Goal: Information Seeking & Learning: Learn about a topic

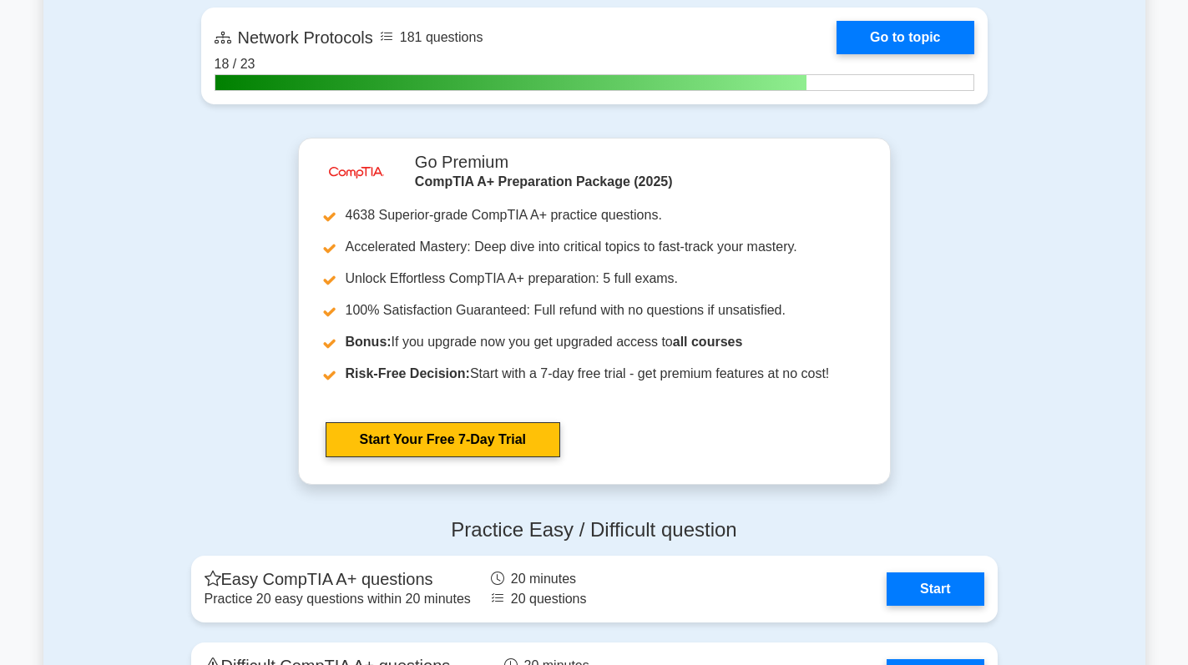
scroll to position [4090, 0]
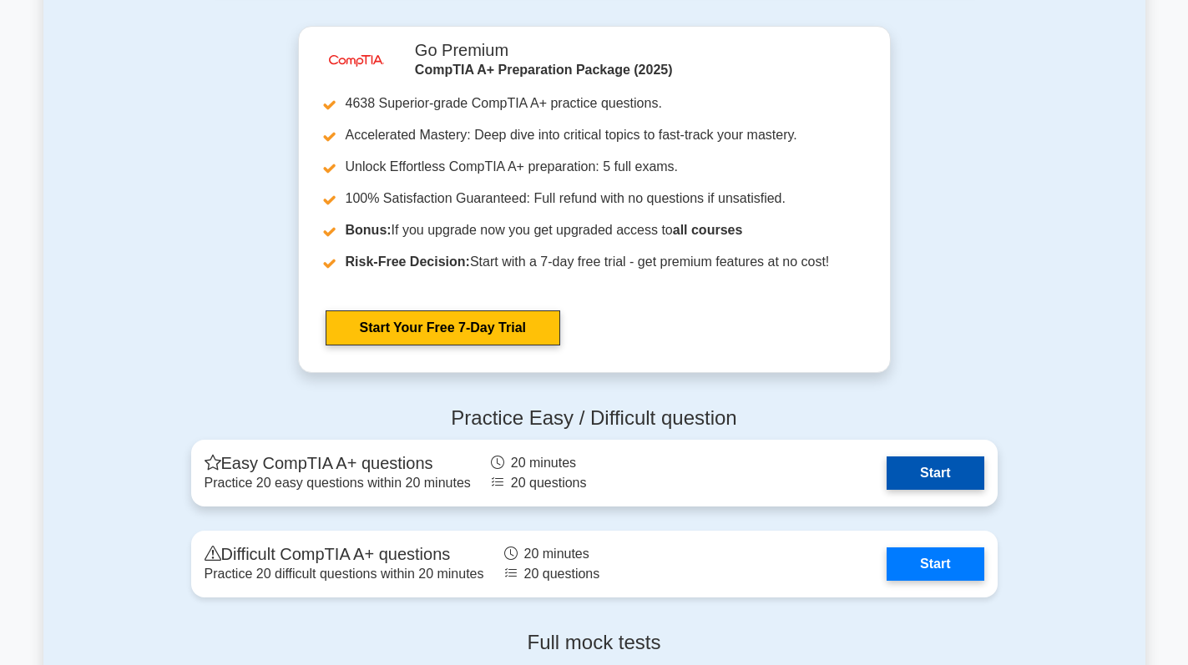
click at [931, 475] on link "Start" at bounding box center [934, 473] width 97 height 33
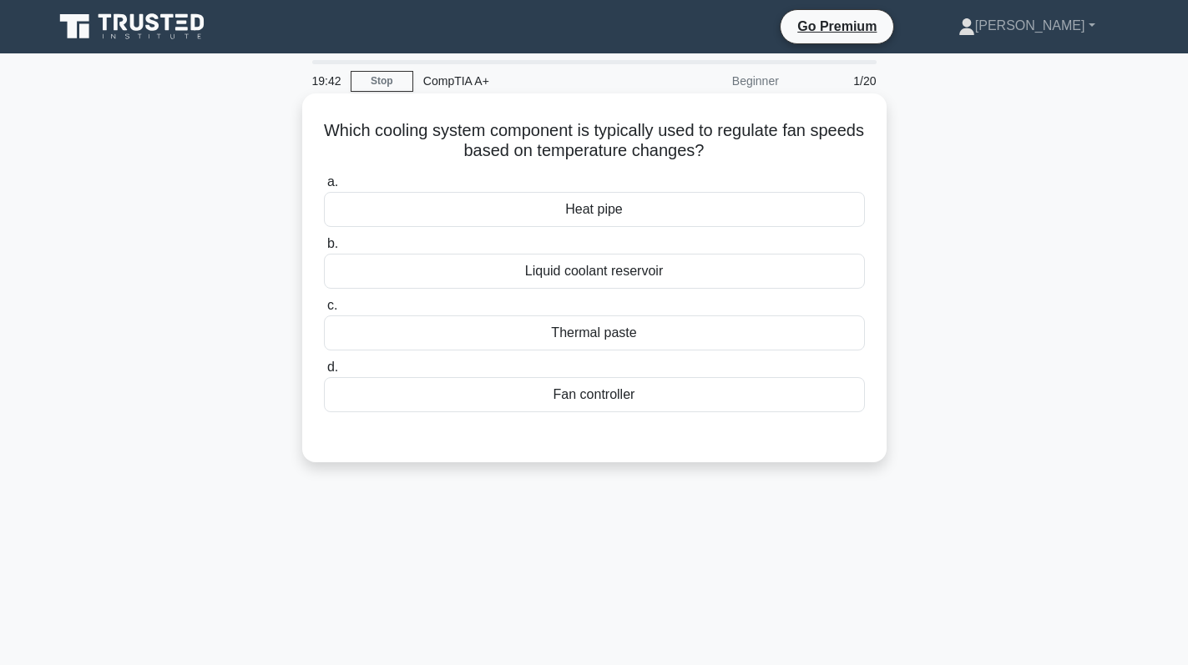
click at [642, 396] on div "Fan controller" at bounding box center [594, 394] width 541 height 35
click at [324, 373] on input "d. Fan controller" at bounding box center [324, 367] width 0 height 11
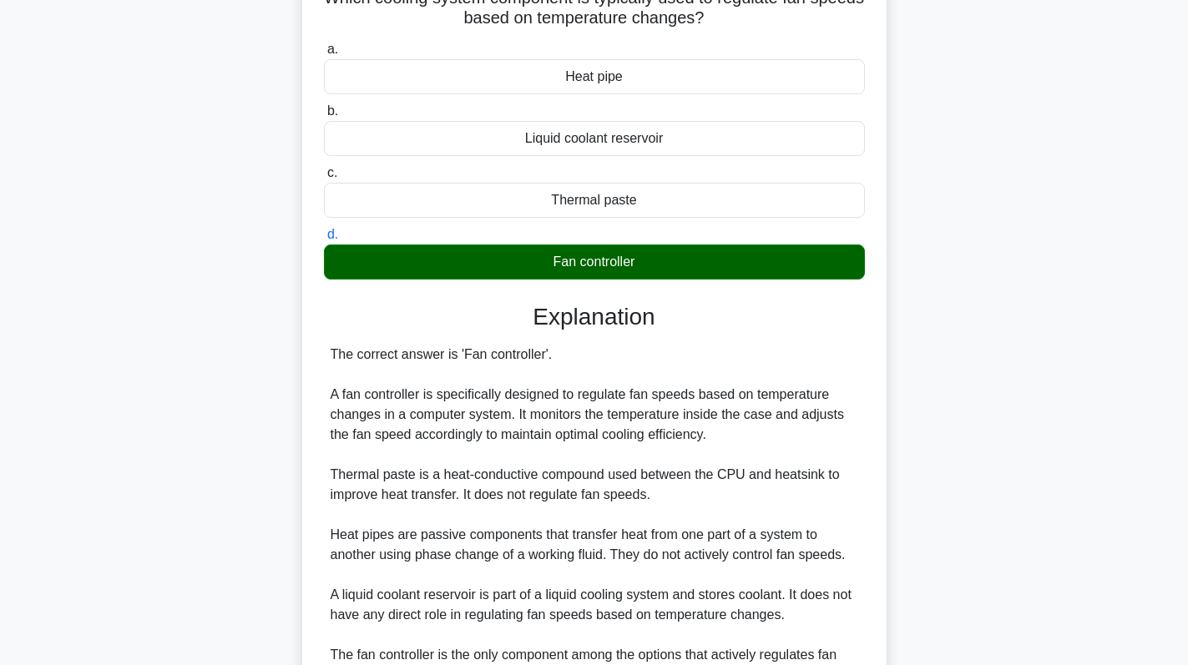
scroll to position [325, 0]
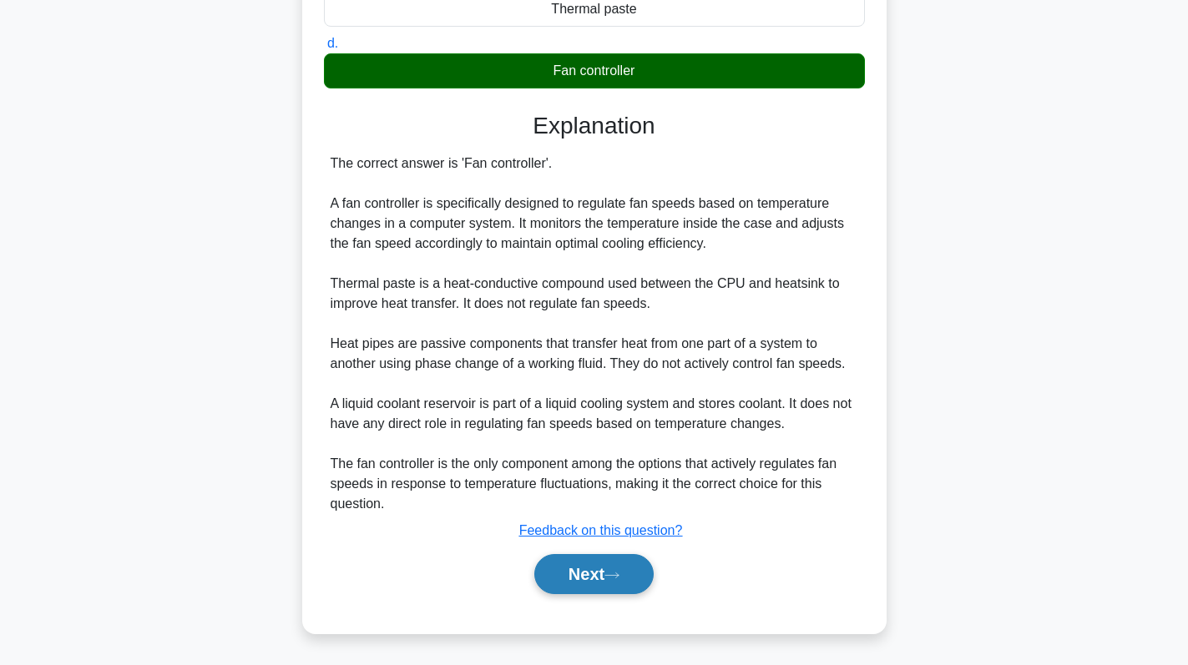
click at [611, 557] on button "Next" at bounding box center [593, 574] width 119 height 40
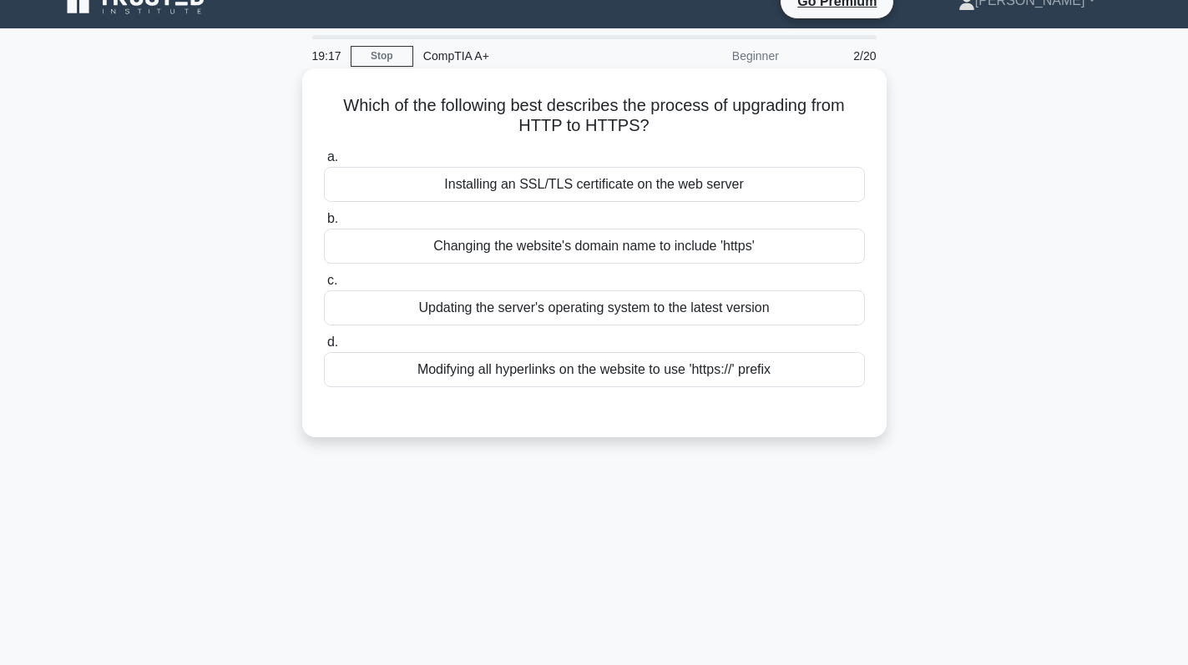
scroll to position [0, 0]
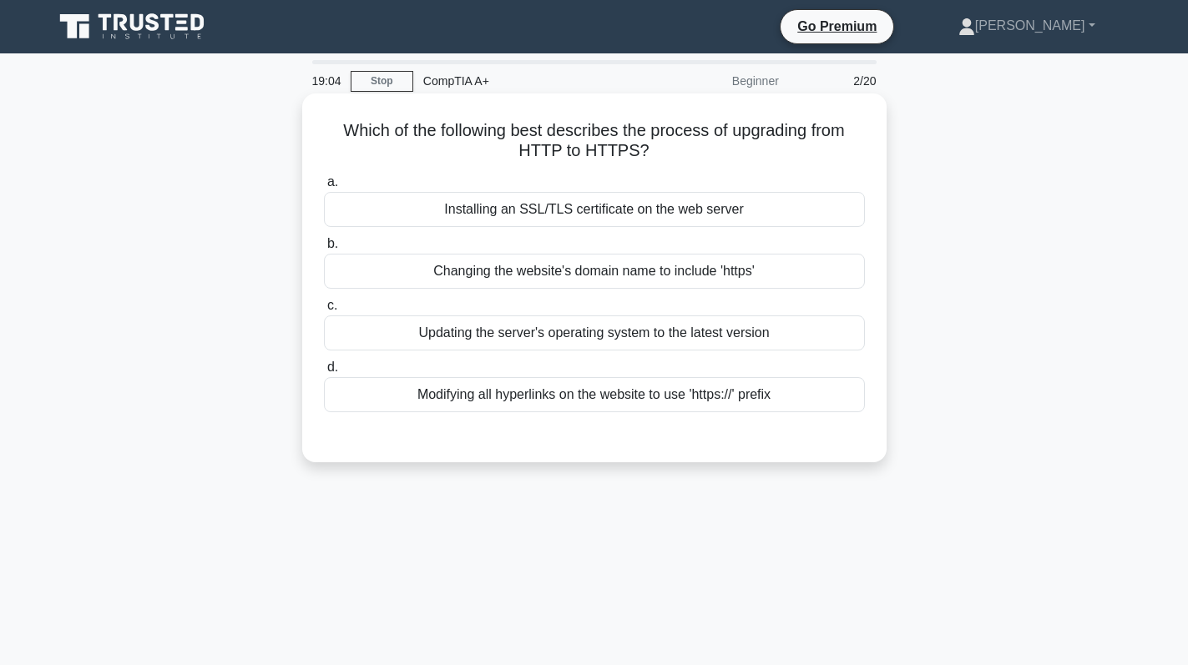
click at [624, 397] on div "Modifying all hyperlinks on the website to use 'https://' prefix" at bounding box center [594, 394] width 541 height 35
click at [324, 373] on input "d. Modifying all hyperlinks on the website to use 'https://' prefix" at bounding box center [324, 367] width 0 height 11
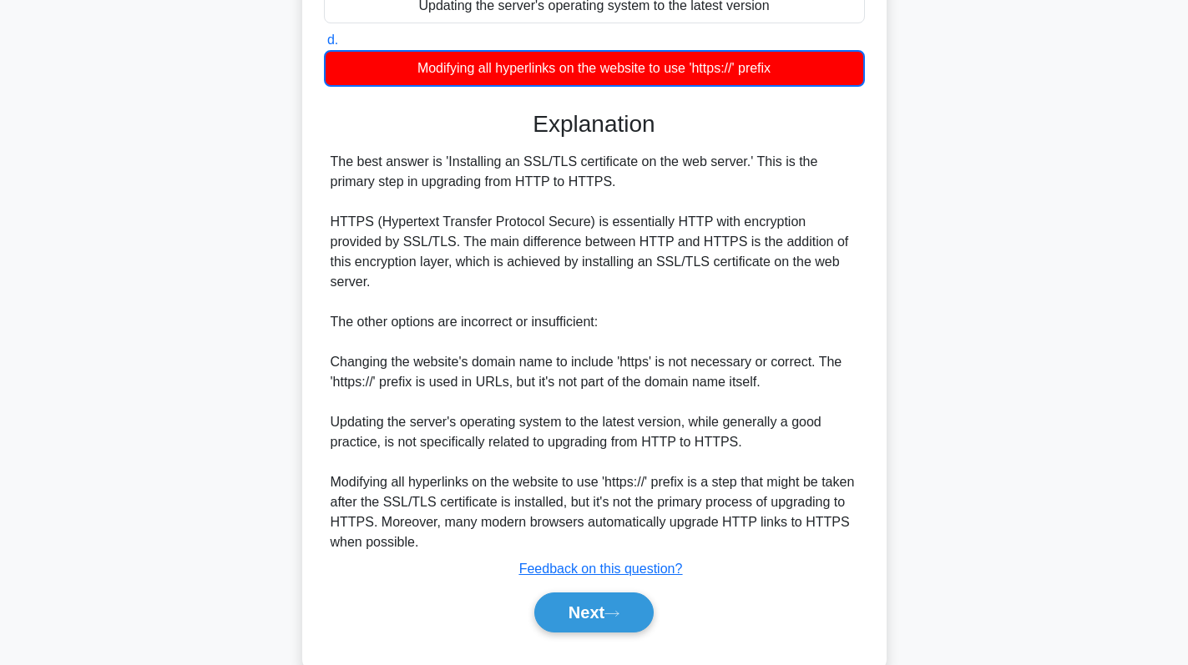
scroll to position [346, 0]
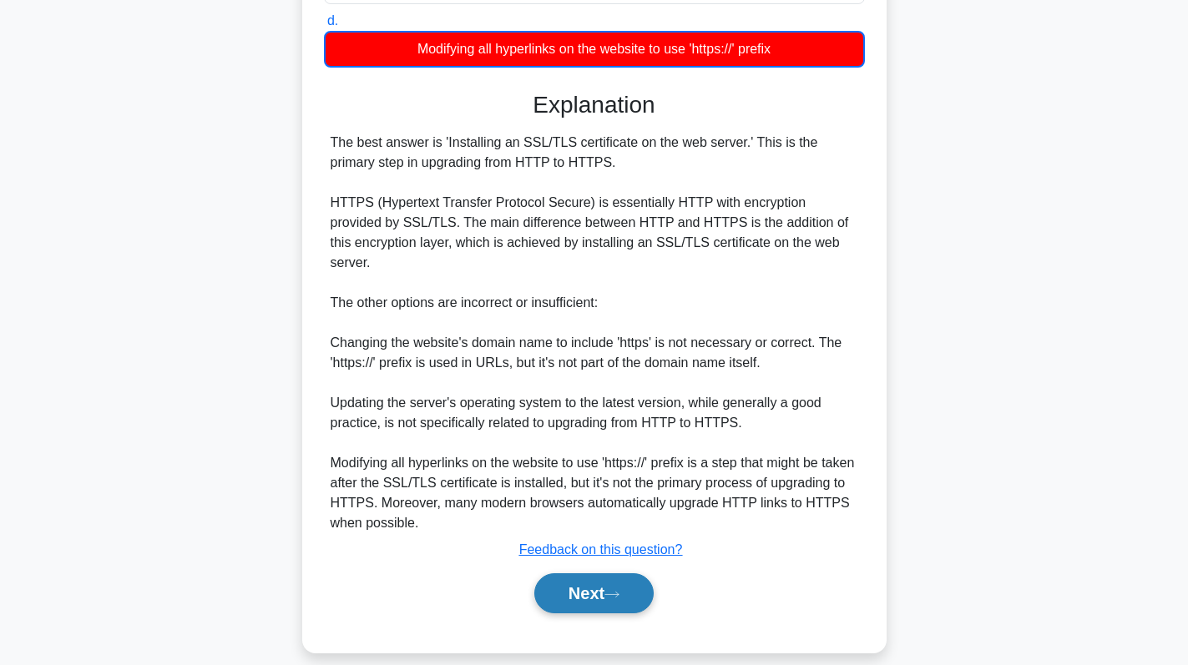
click at [585, 586] on button "Next" at bounding box center [593, 593] width 119 height 40
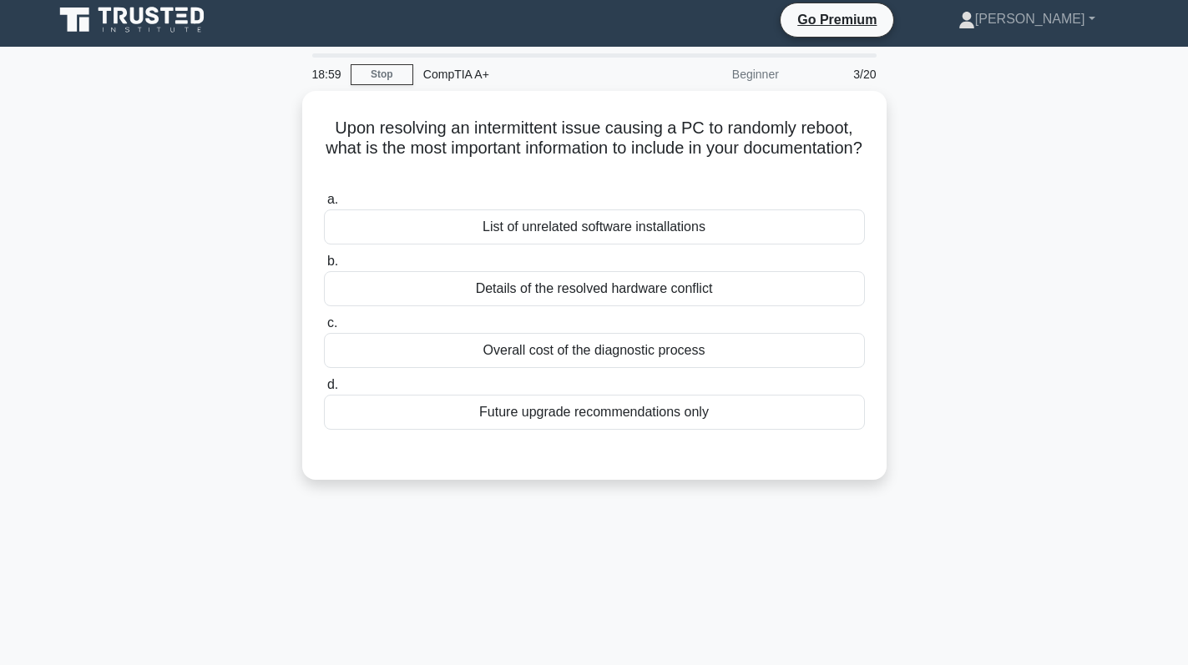
scroll to position [0, 0]
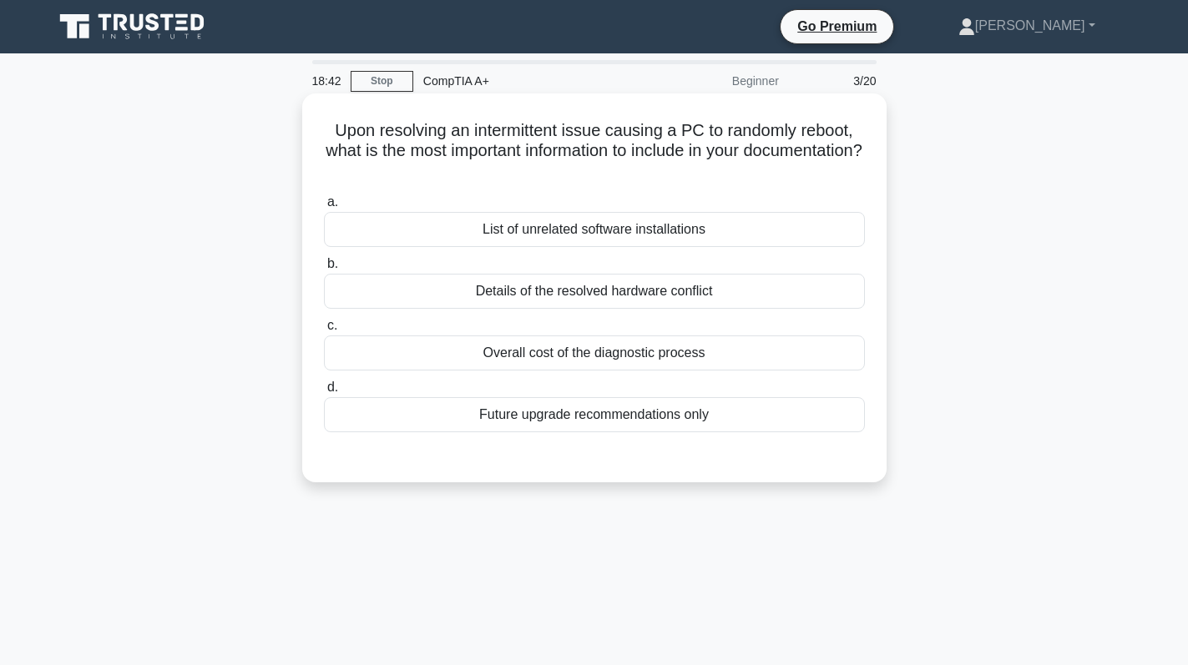
click at [758, 302] on div "Details of the resolved hardware conflict" at bounding box center [594, 291] width 541 height 35
click at [324, 270] on input "b. Details of the resolved hardware conflict" at bounding box center [324, 264] width 0 height 11
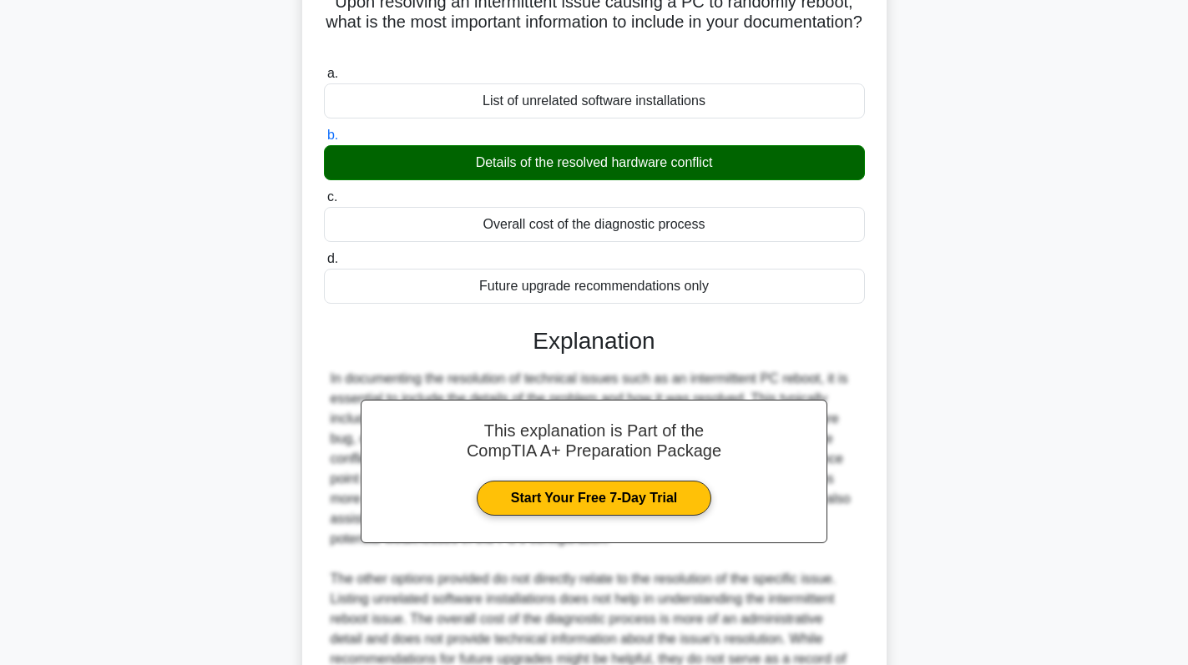
scroll to position [325, 0]
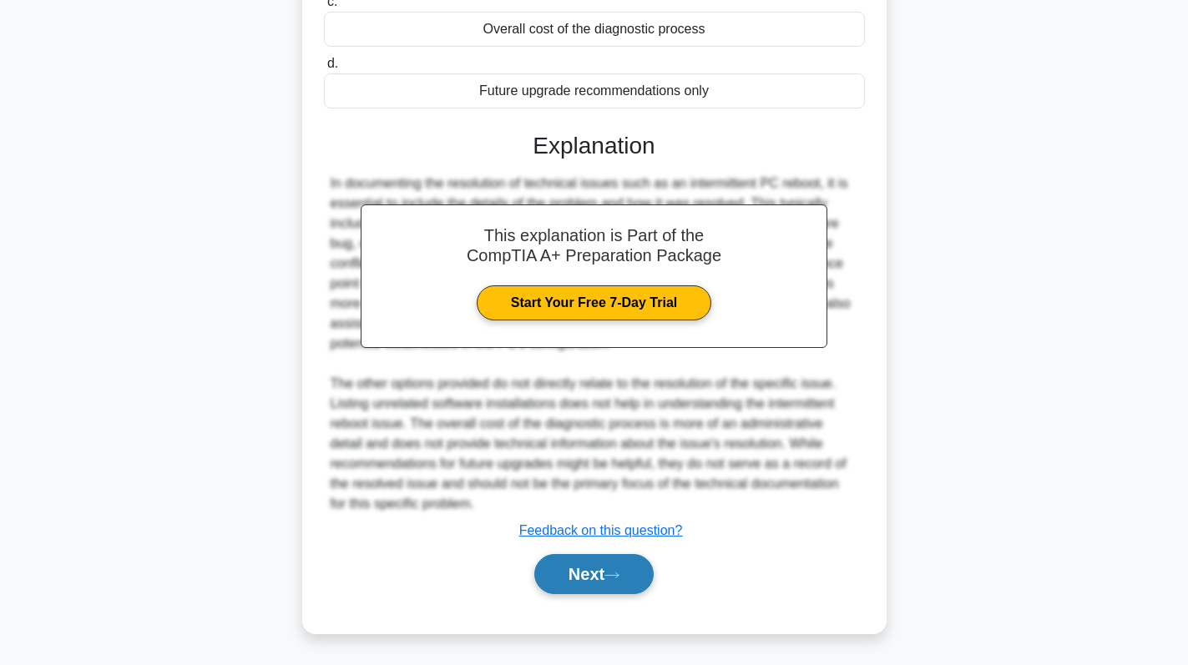
click at [594, 583] on button "Next" at bounding box center [593, 574] width 119 height 40
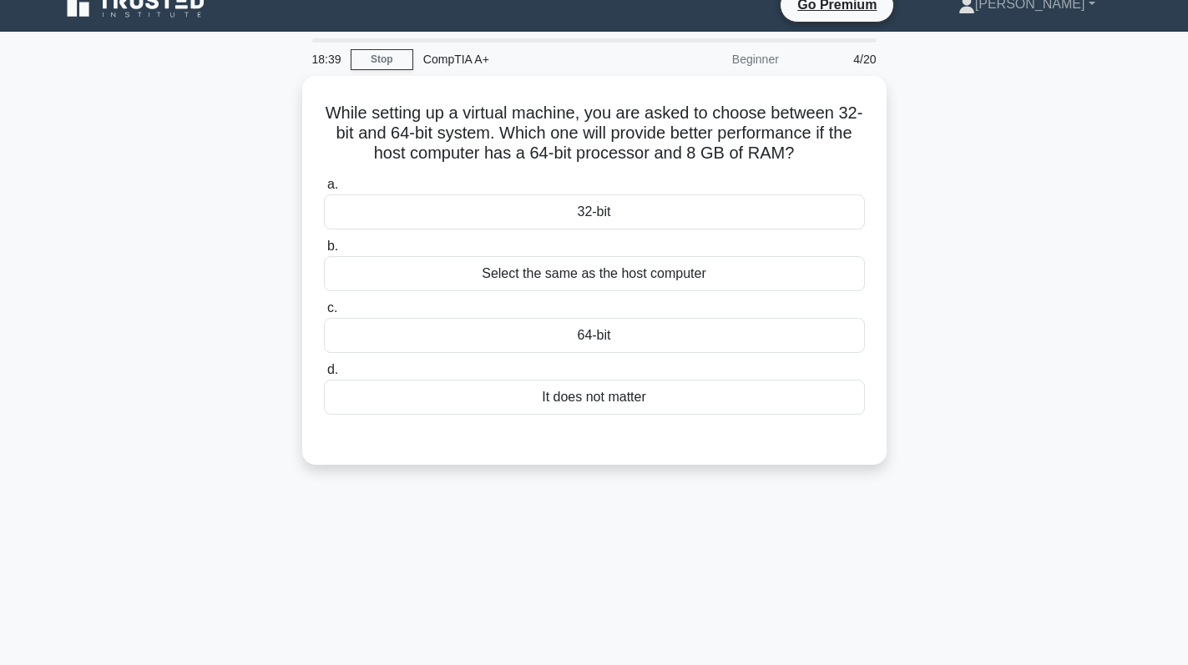
scroll to position [0, 0]
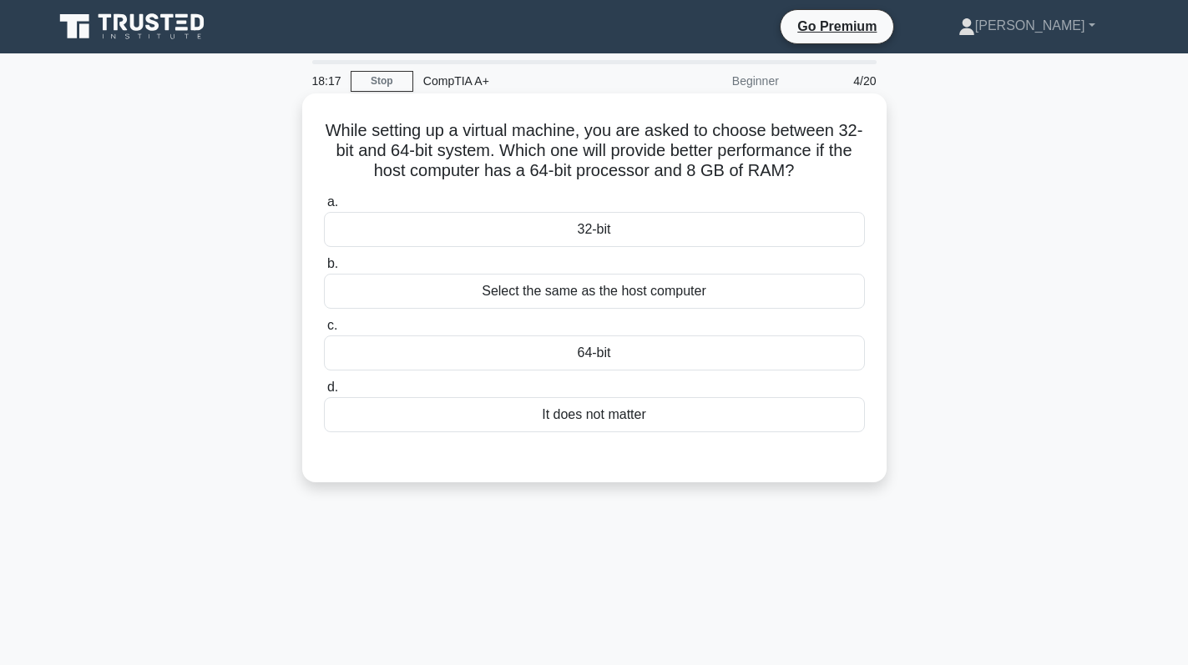
click at [669, 358] on div "64-bit" at bounding box center [594, 353] width 541 height 35
click at [324, 331] on input "c. 64-bit" at bounding box center [324, 326] width 0 height 11
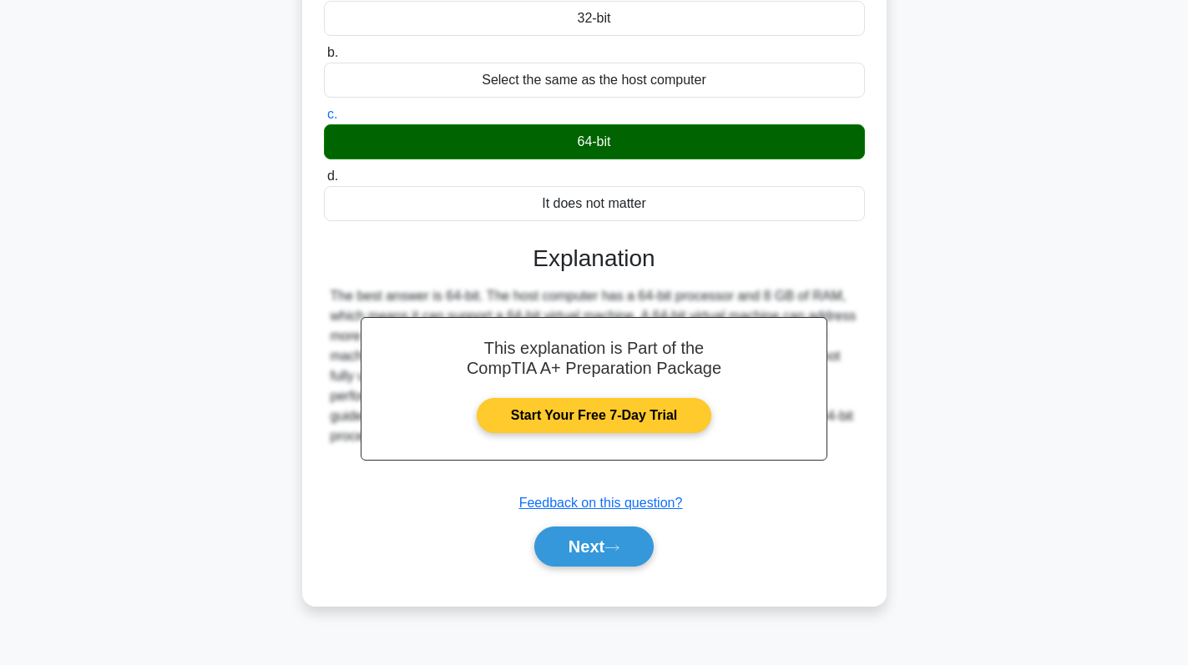
scroll to position [236, 0]
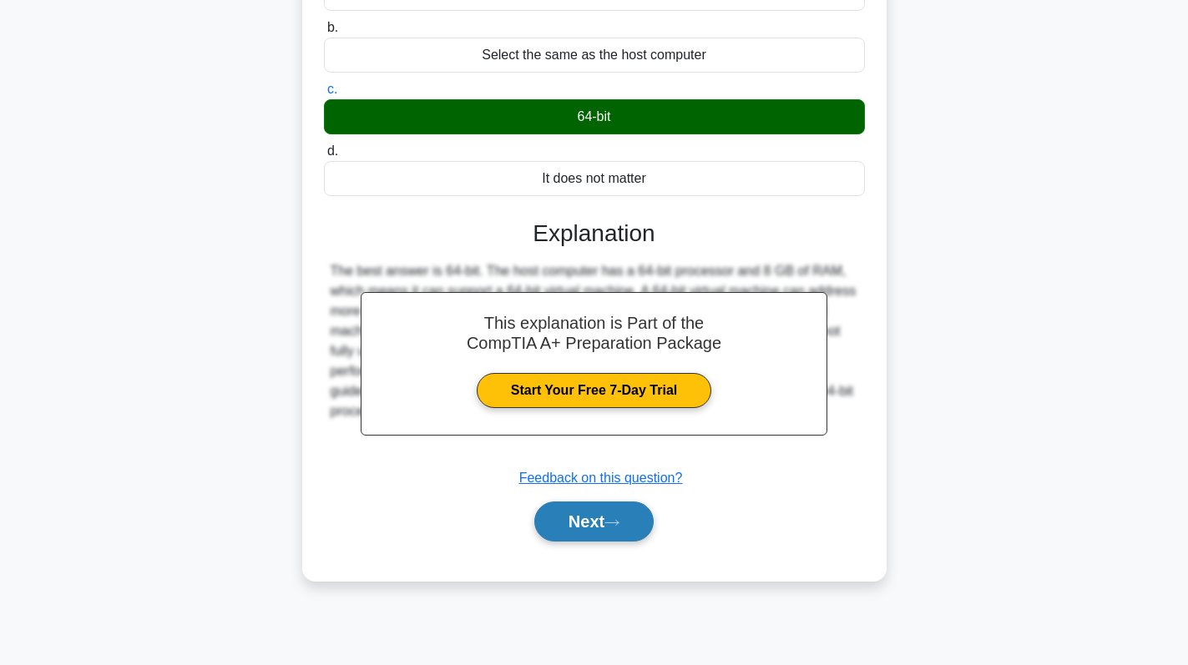
click at [592, 522] on button "Next" at bounding box center [593, 522] width 119 height 40
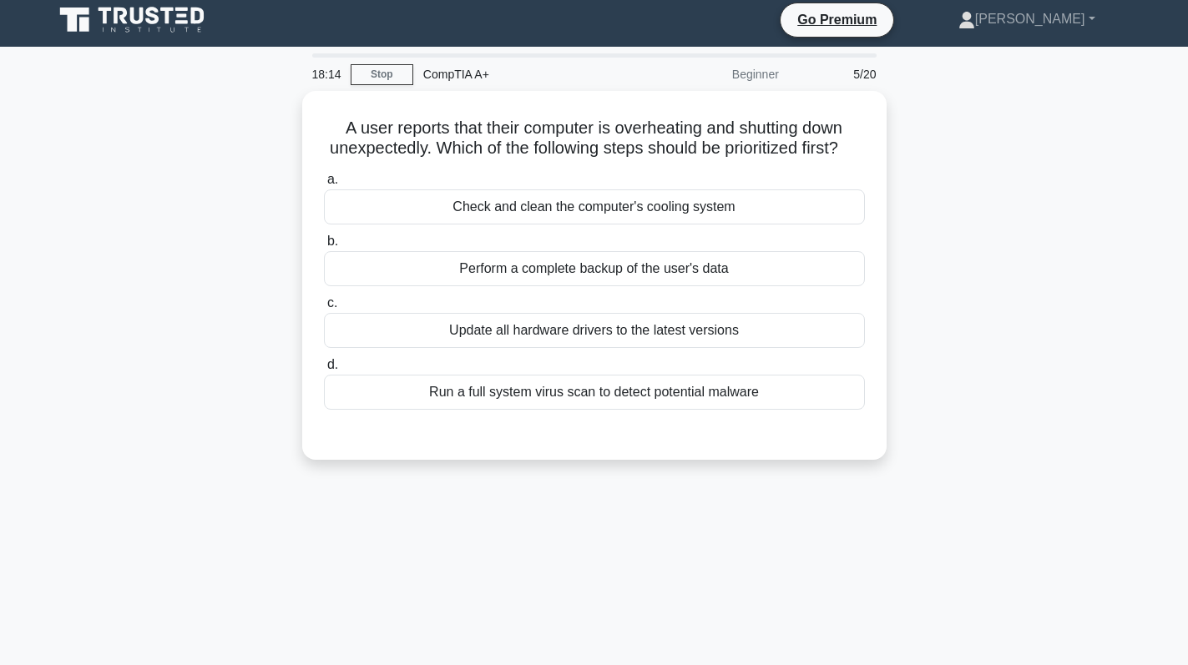
scroll to position [0, 0]
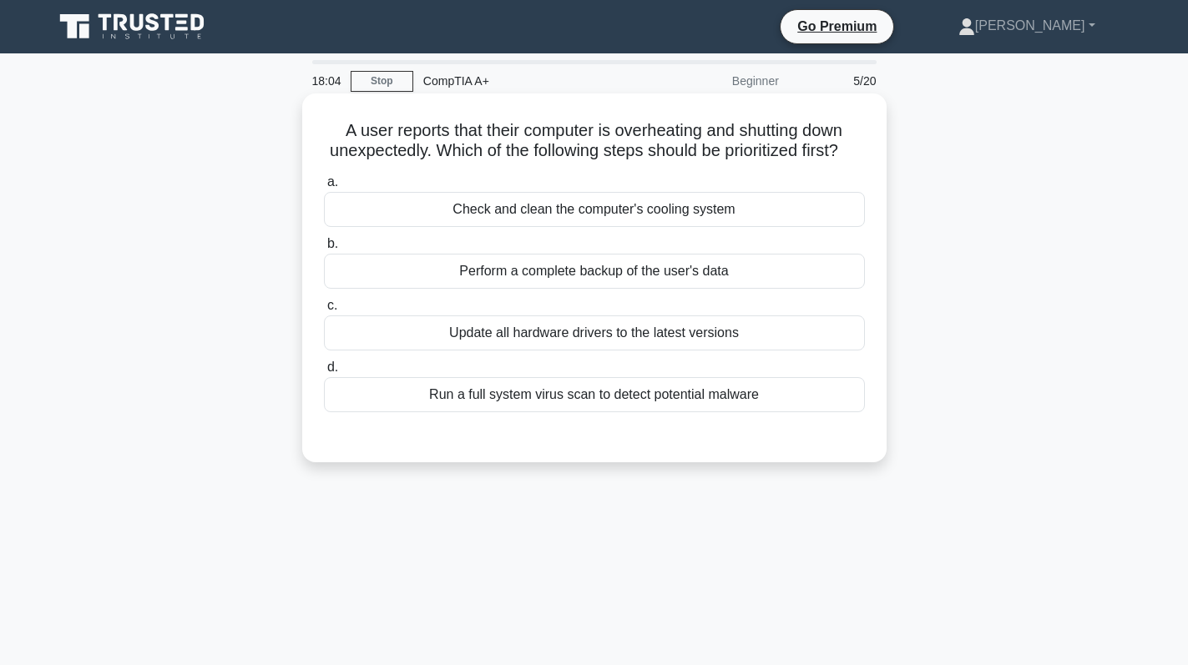
click at [761, 227] on div "Check and clean the computer's cooling system" at bounding box center [594, 209] width 541 height 35
click at [324, 188] on input "a. Check and clean the computer's cooling system" at bounding box center [324, 182] width 0 height 11
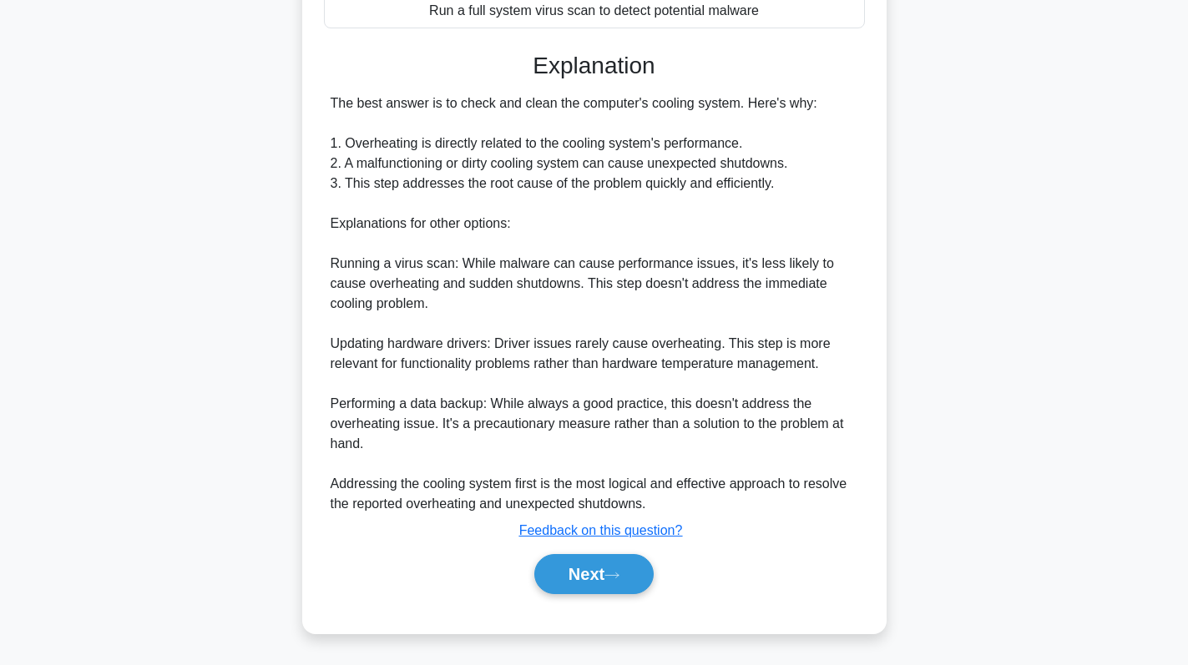
scroll to position [405, 0]
click at [583, 572] on button "Next" at bounding box center [593, 574] width 119 height 40
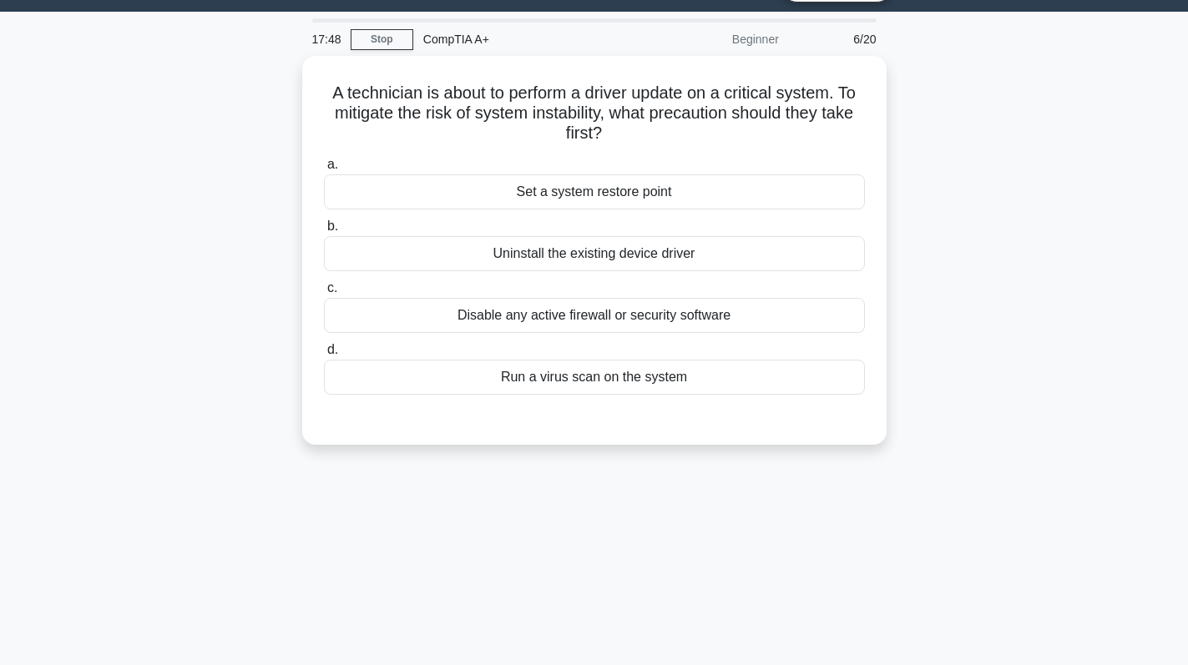
scroll to position [0, 0]
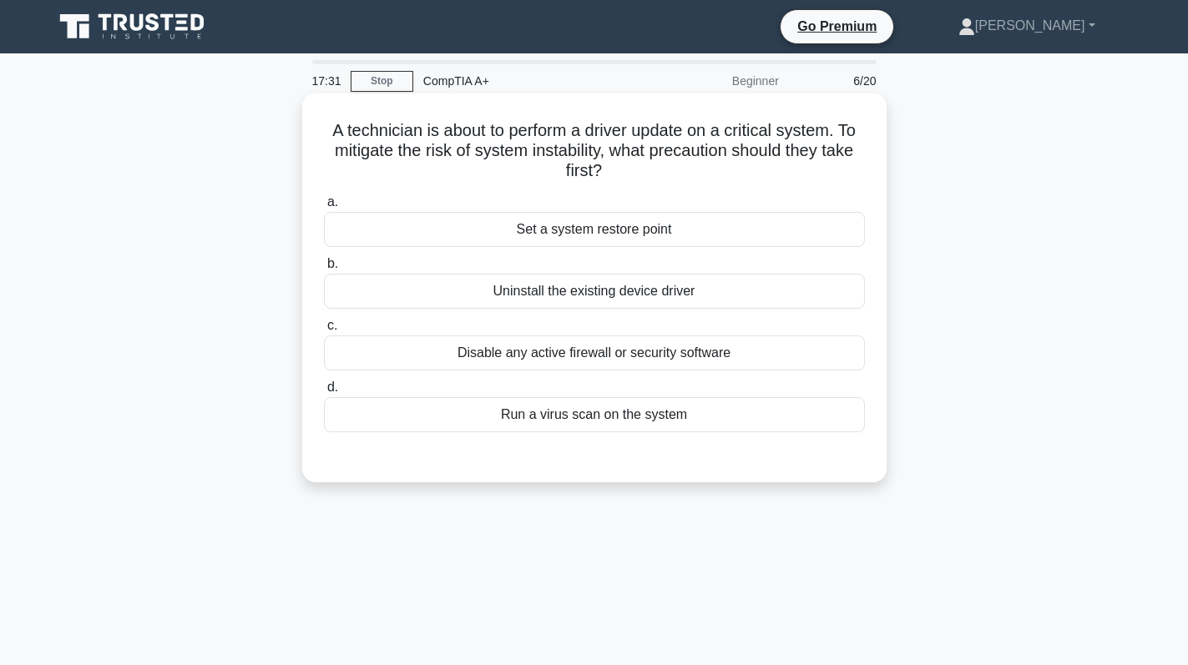
click at [681, 237] on div "Set a system restore point" at bounding box center [594, 229] width 541 height 35
click at [324, 208] on input "a. Set a system restore point" at bounding box center [324, 202] width 0 height 11
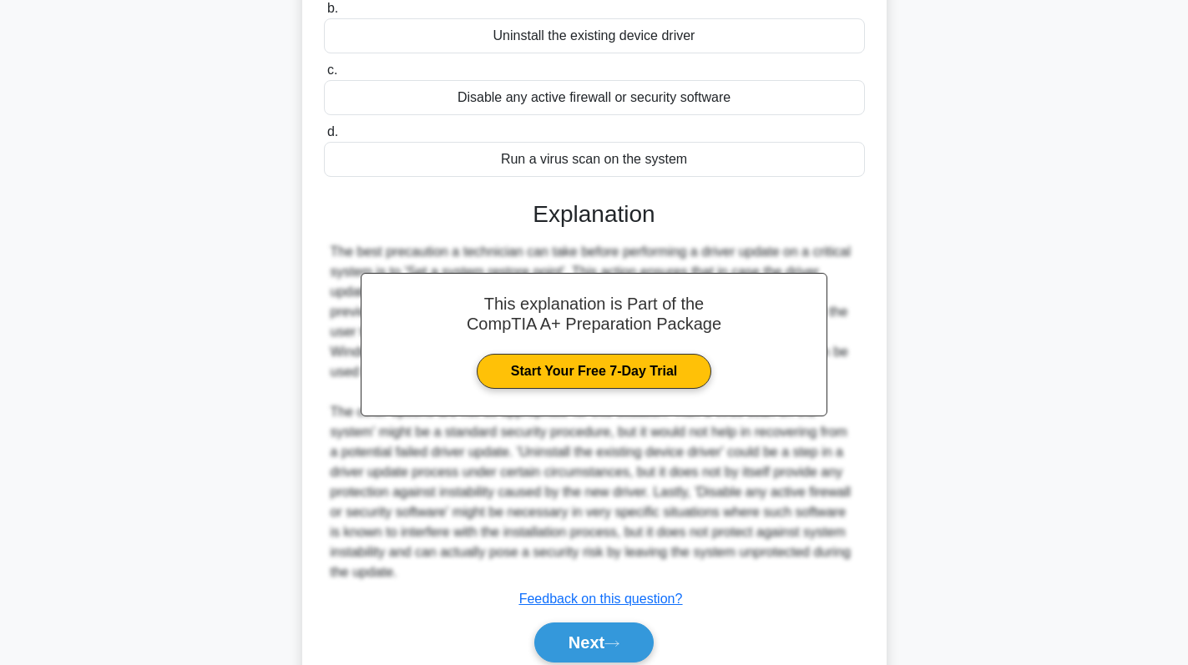
scroll to position [325, 0]
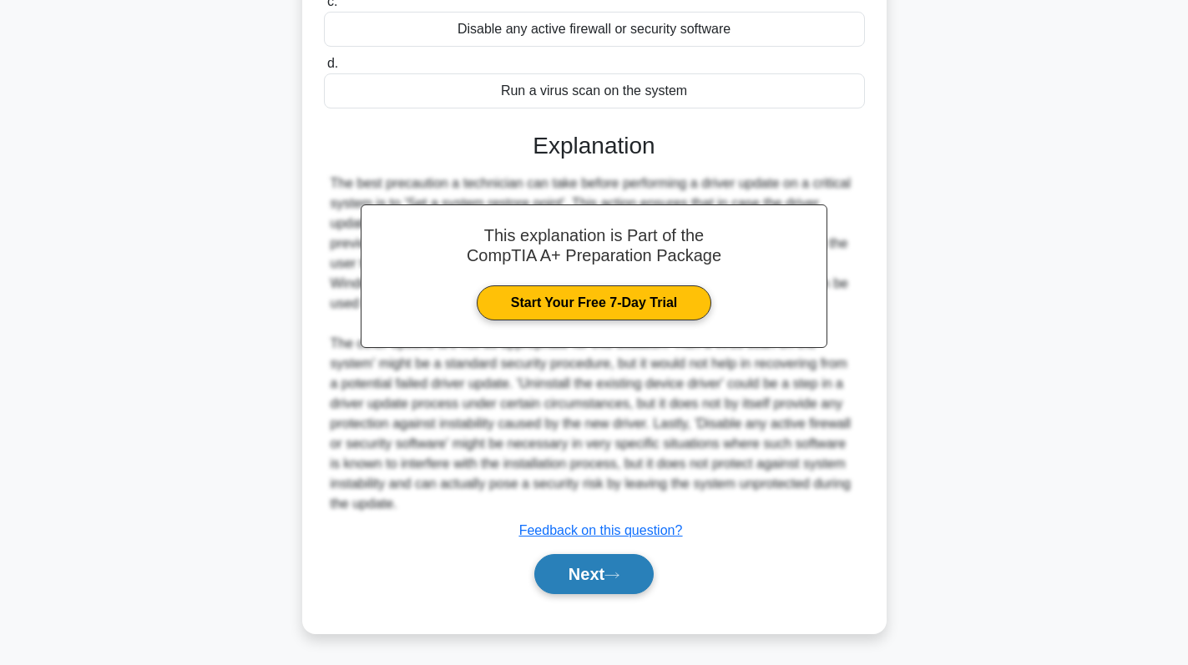
click at [588, 557] on button "Next" at bounding box center [593, 574] width 119 height 40
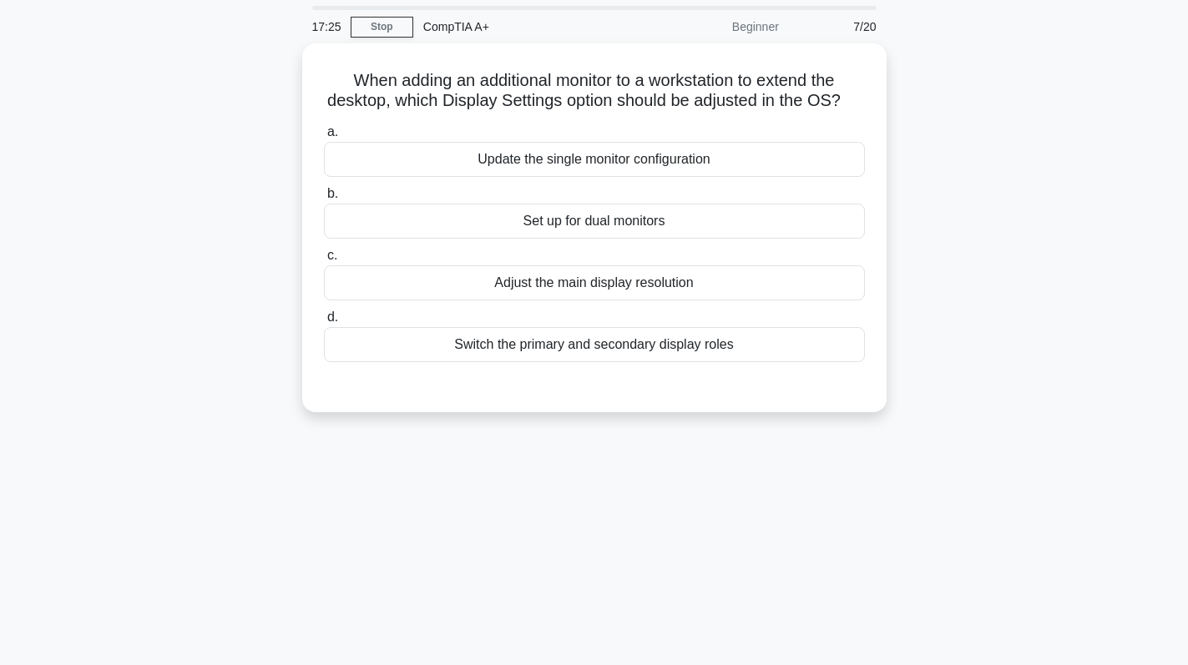
scroll to position [83, 0]
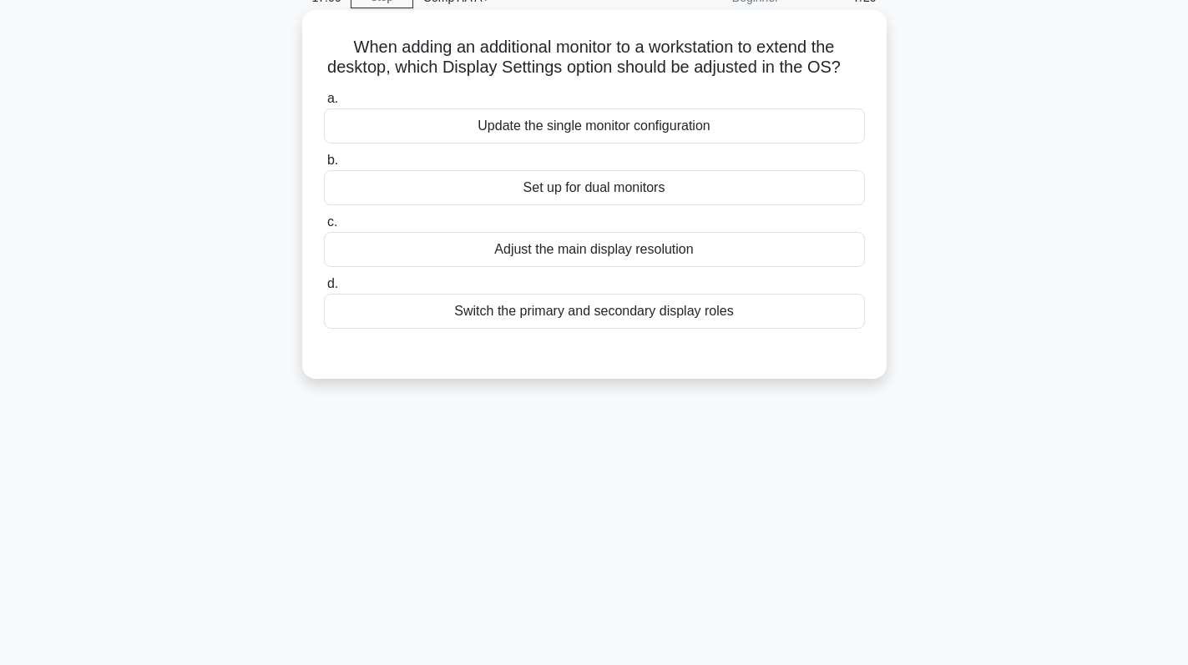
click at [739, 205] on div "Set up for dual monitors" at bounding box center [594, 187] width 541 height 35
click at [324, 166] on input "b. Set up for dual monitors" at bounding box center [324, 160] width 0 height 11
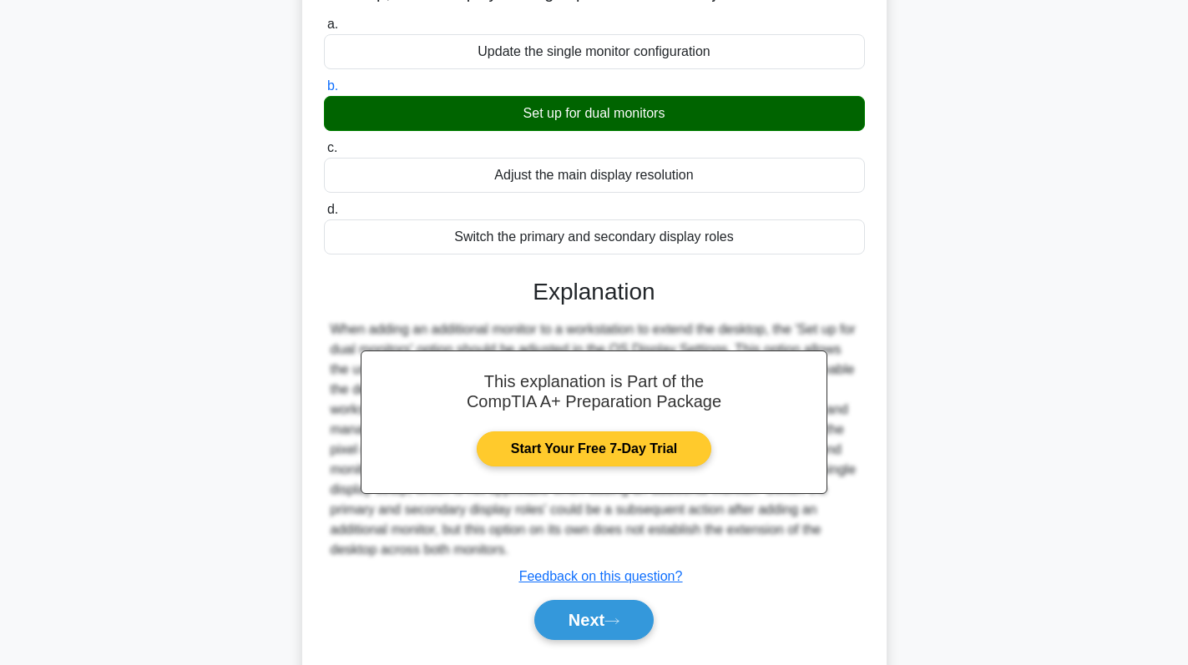
scroll to position [236, 0]
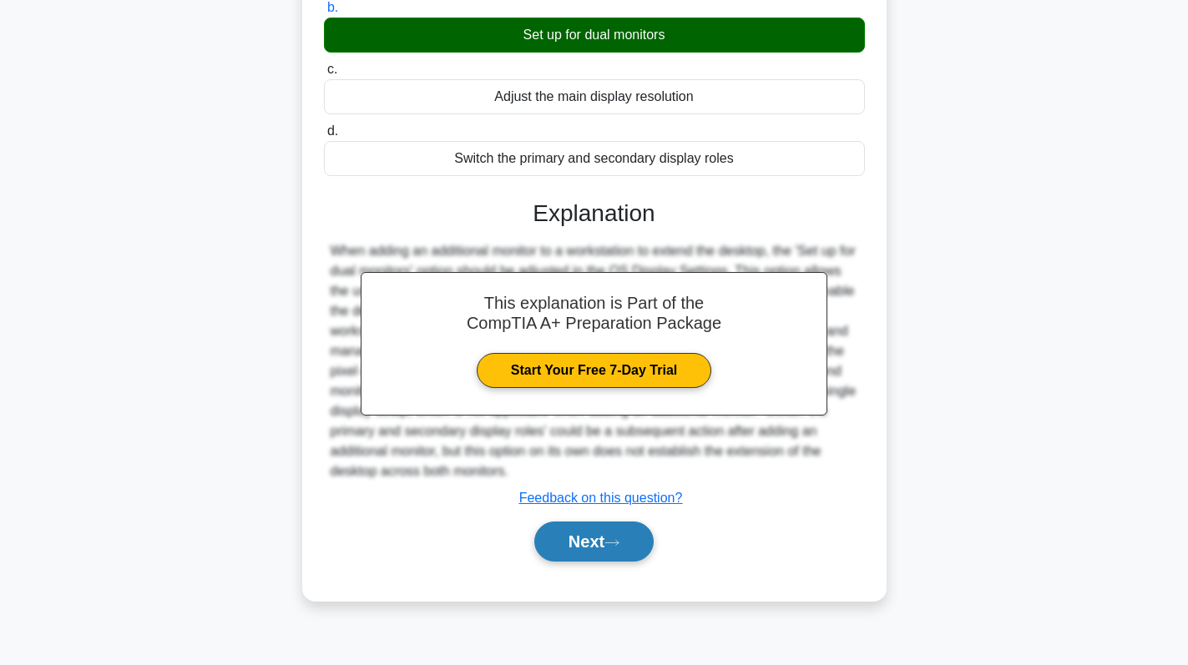
click at [605, 562] on button "Next" at bounding box center [593, 542] width 119 height 40
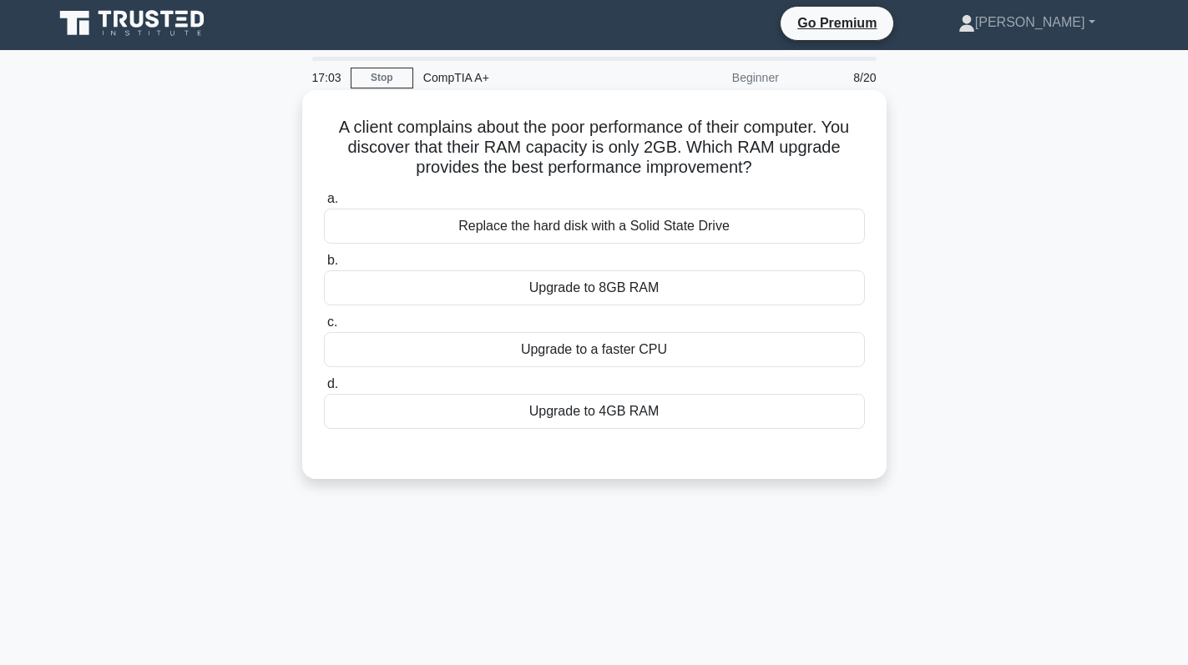
scroll to position [0, 0]
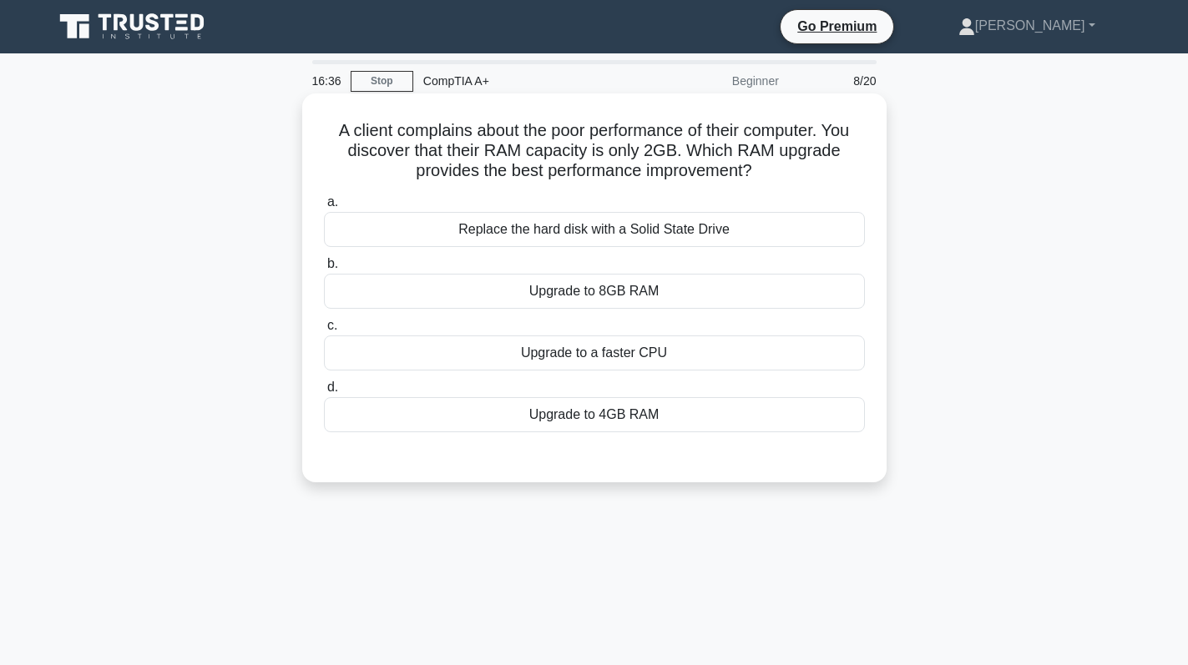
click at [650, 300] on div "Upgrade to 8GB RAM" at bounding box center [594, 291] width 541 height 35
click at [324, 270] on input "b. Upgrade to 8GB RAM" at bounding box center [324, 264] width 0 height 11
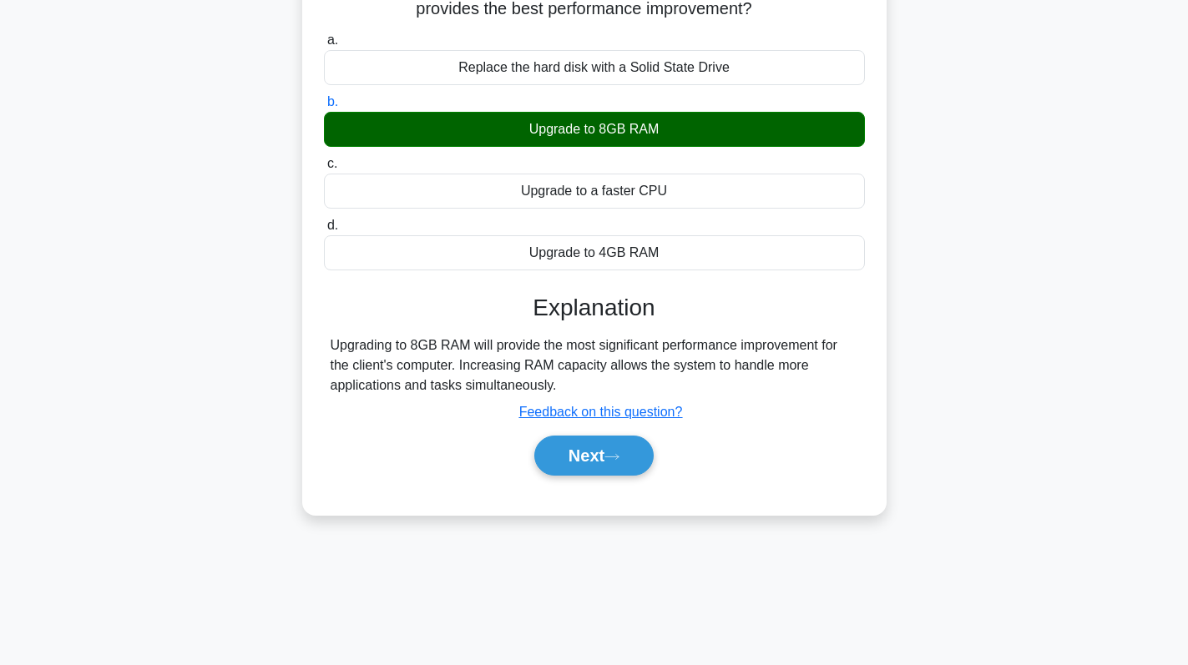
scroll to position [236, 0]
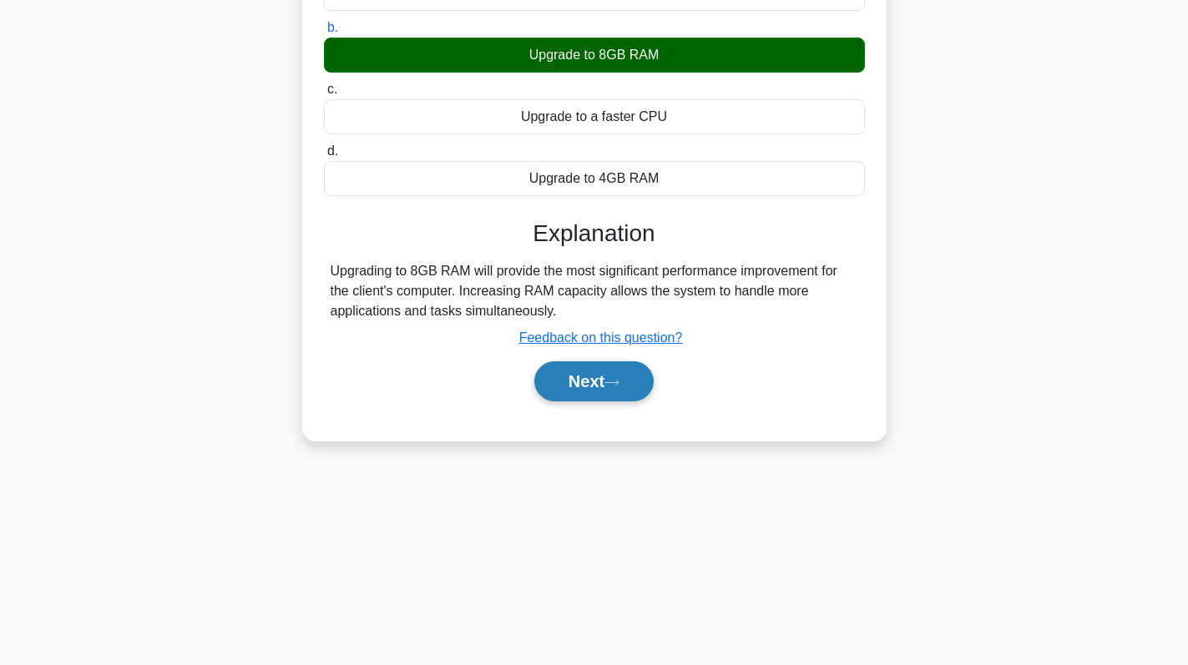
click at [582, 371] on button "Next" at bounding box center [593, 381] width 119 height 40
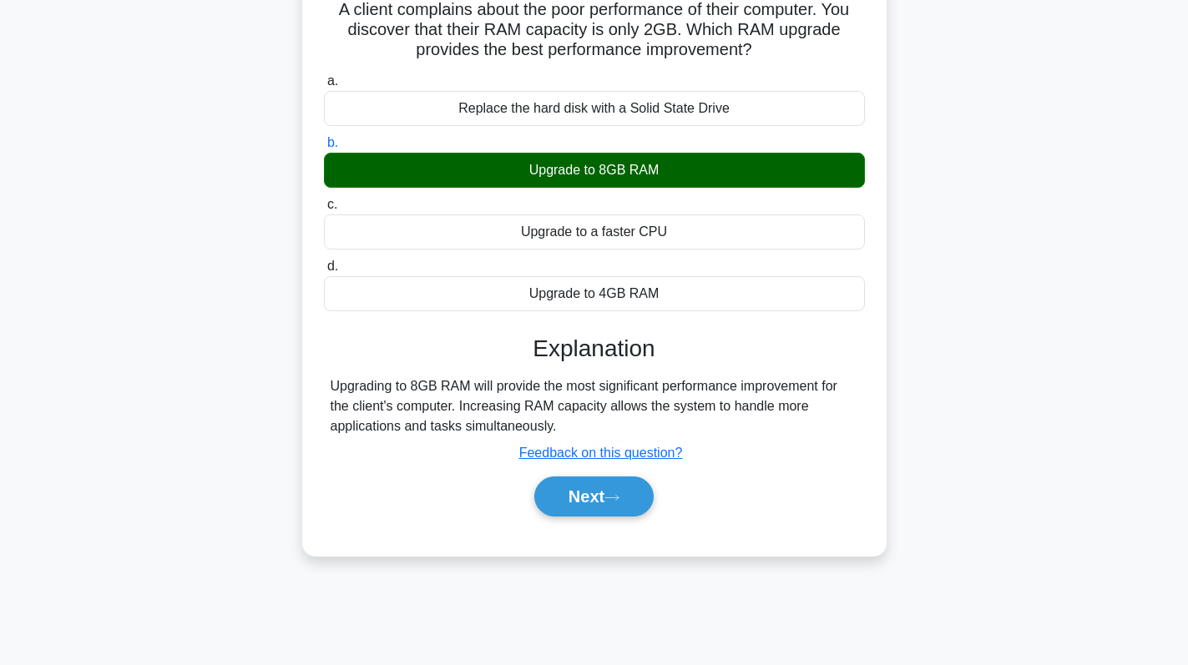
scroll to position [69, 0]
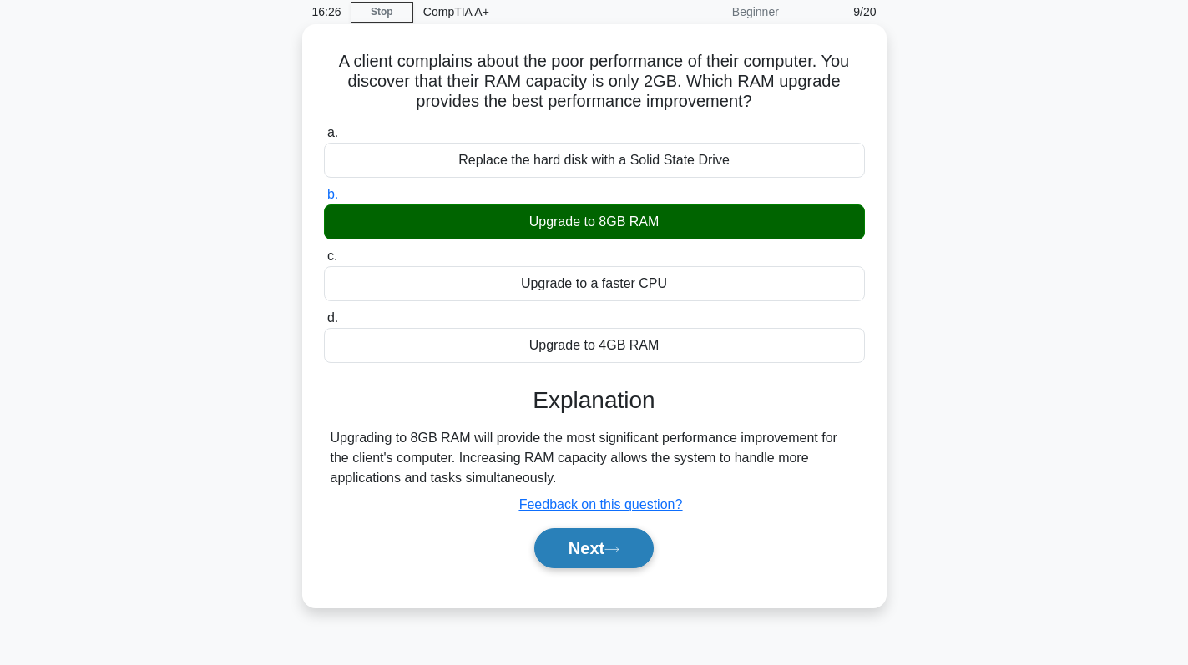
click at [593, 552] on button "Next" at bounding box center [593, 548] width 119 height 40
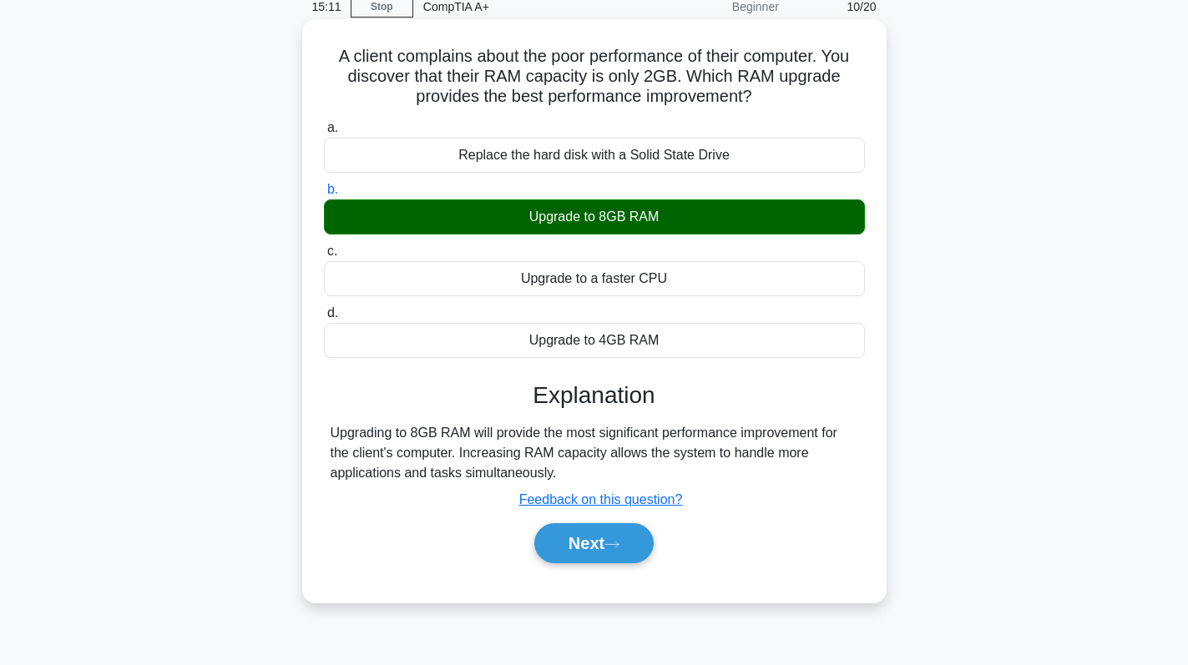
scroll to position [0, 0]
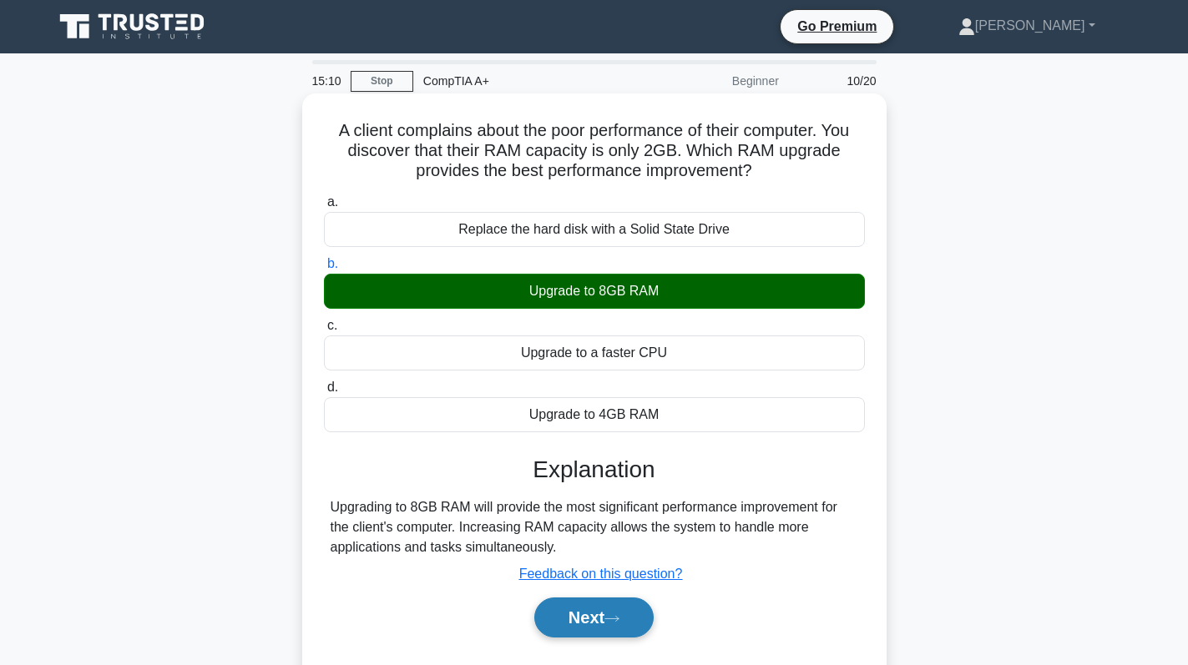
click at [573, 608] on button "Next" at bounding box center [593, 618] width 119 height 40
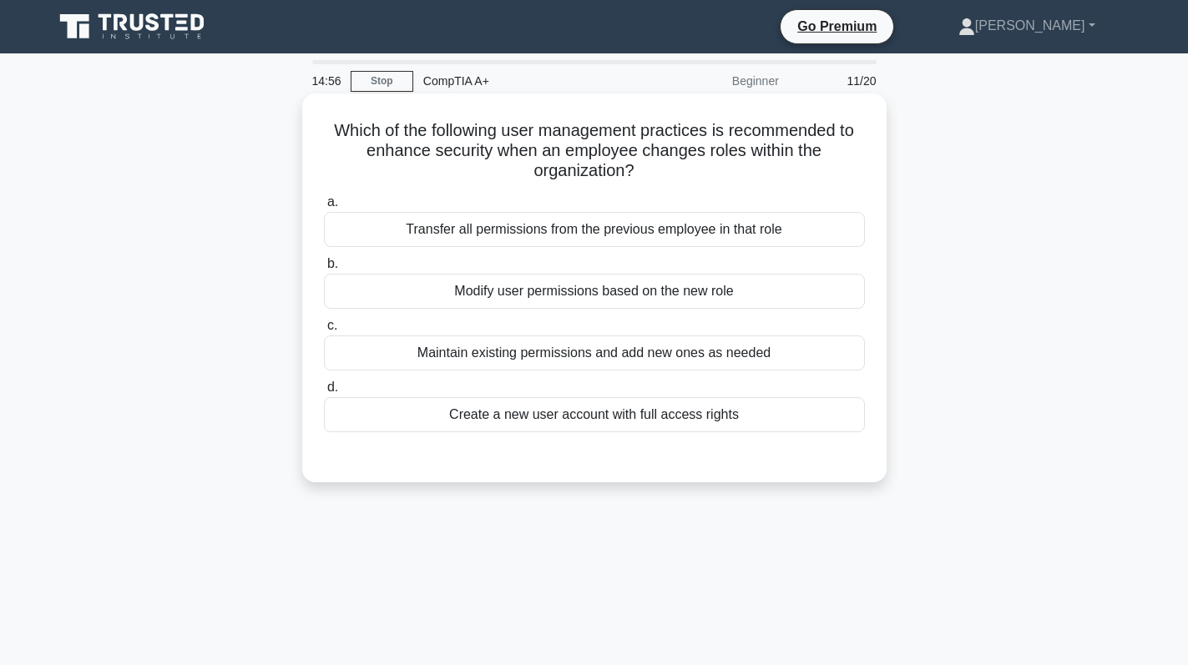
click at [726, 295] on div "Modify user permissions based on the new role" at bounding box center [594, 291] width 541 height 35
click at [324, 270] on input "b. Modify user permissions based on the new role" at bounding box center [324, 264] width 0 height 11
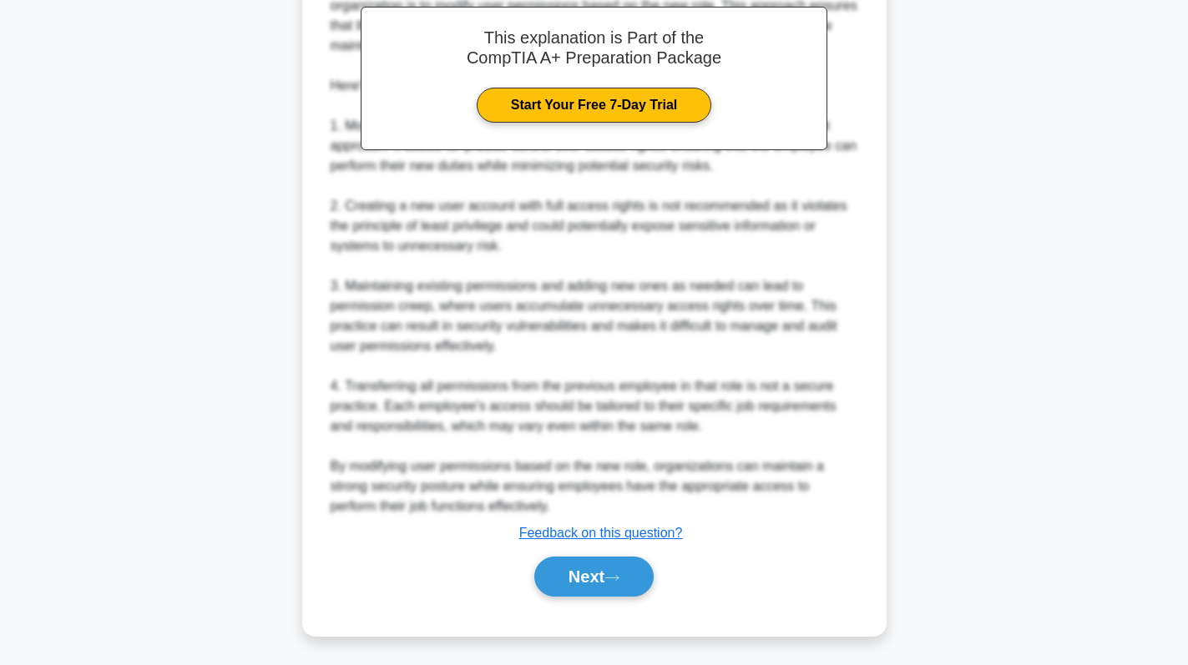
scroll to position [525, 0]
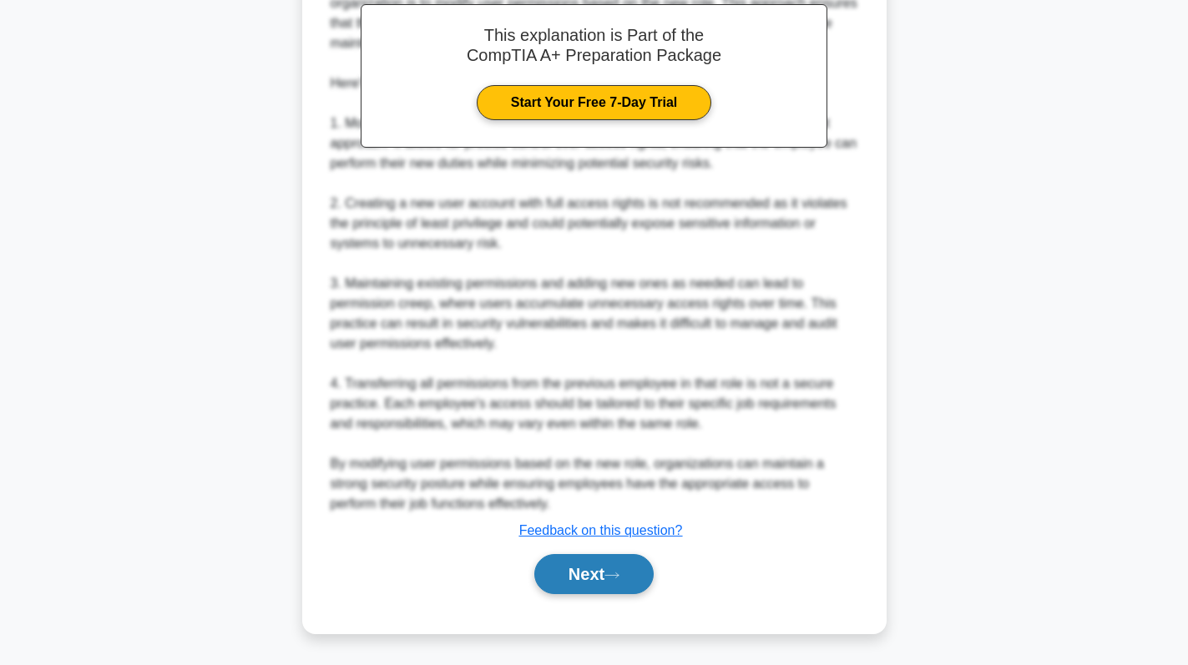
click at [583, 572] on button "Next" at bounding box center [593, 574] width 119 height 40
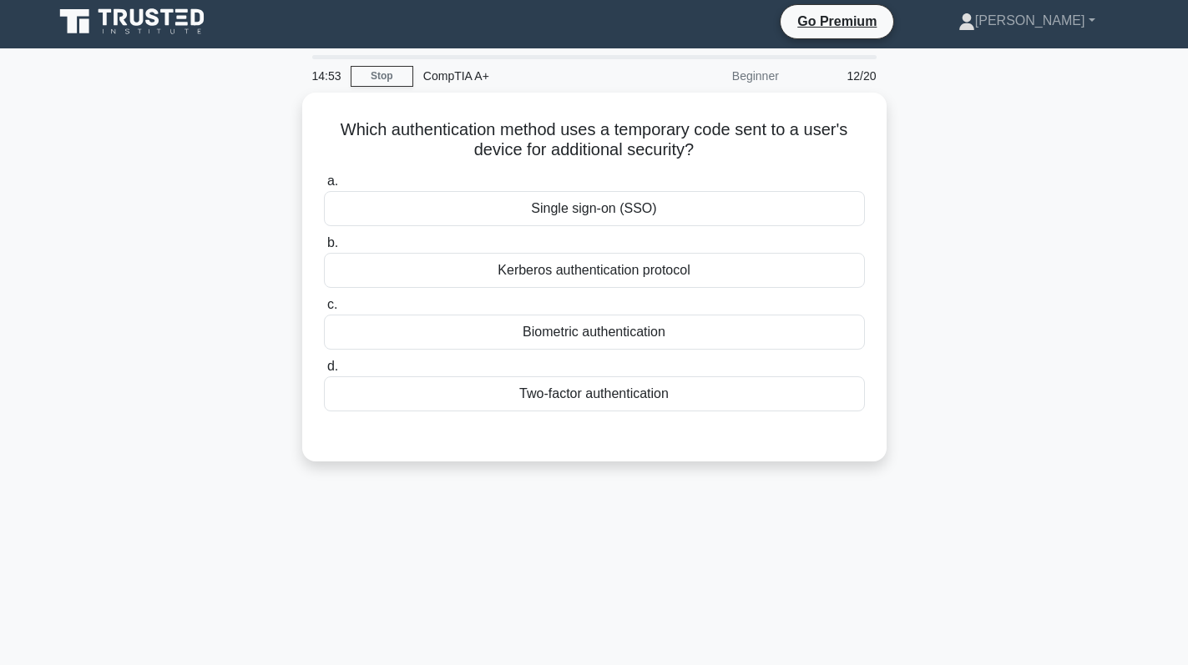
scroll to position [0, 0]
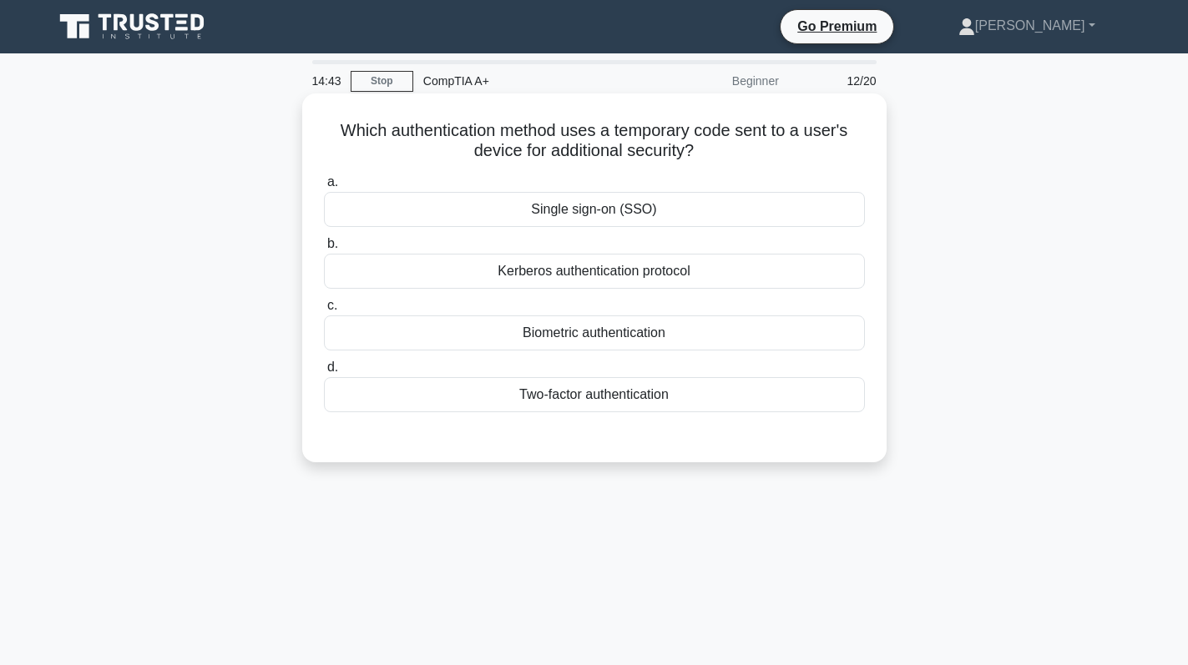
click at [646, 391] on div "Two-factor authentication" at bounding box center [594, 394] width 541 height 35
click at [324, 373] on input "d. Two-factor authentication" at bounding box center [324, 367] width 0 height 11
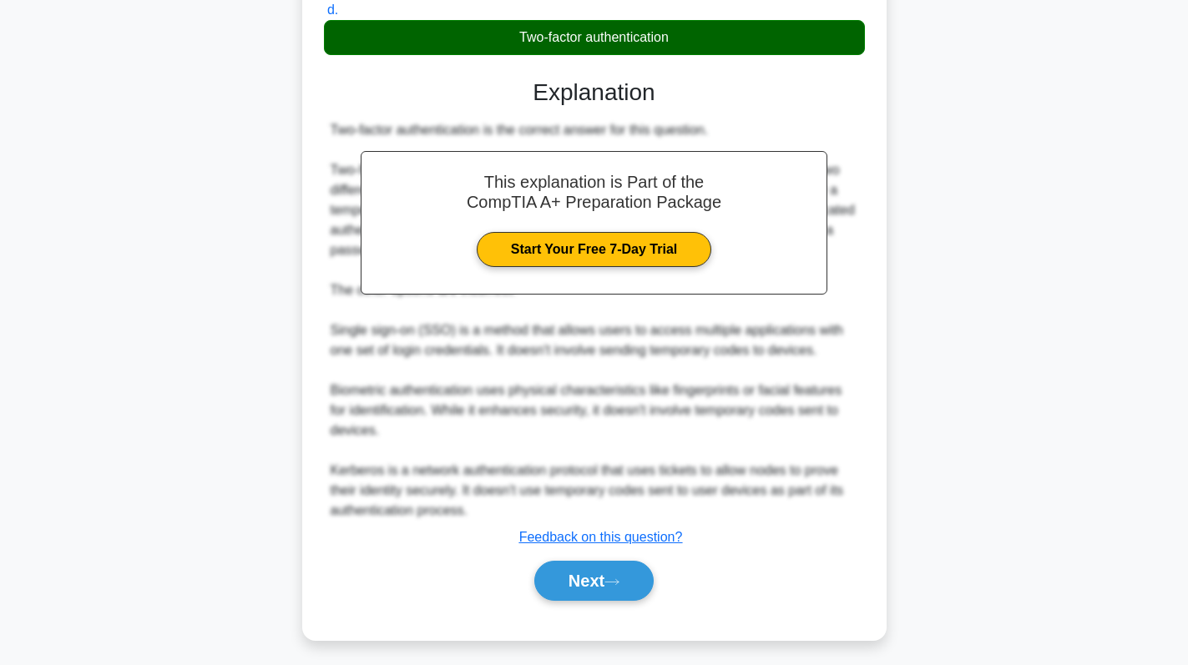
scroll to position [365, 0]
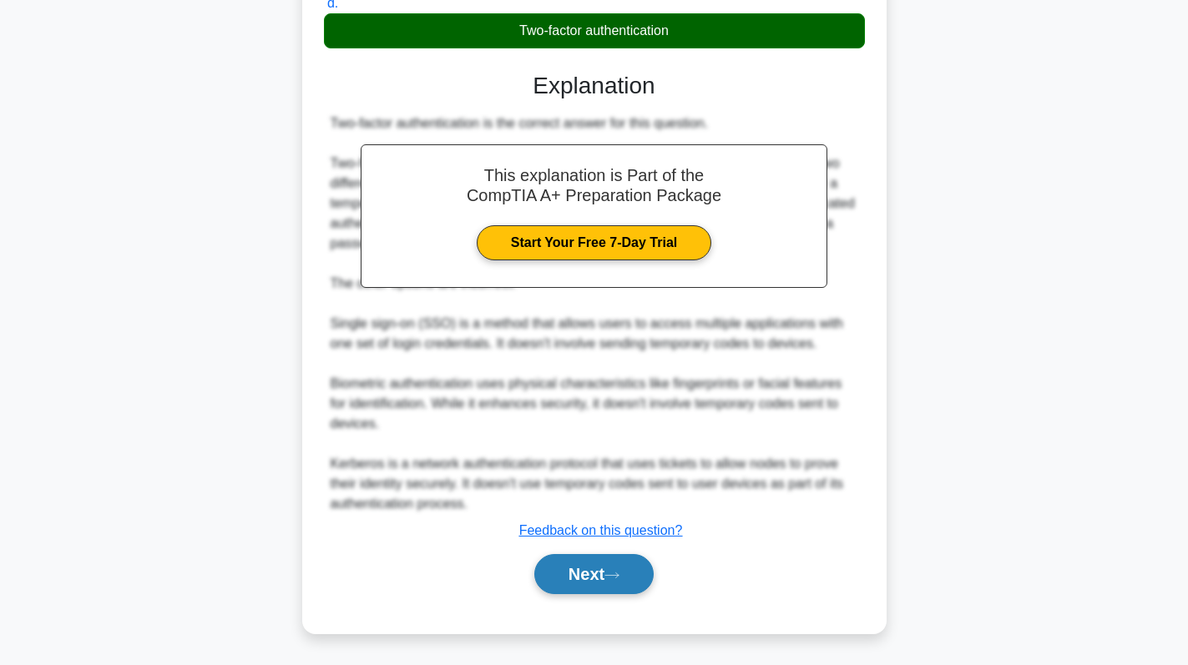
click at [613, 570] on button "Next" at bounding box center [593, 574] width 119 height 40
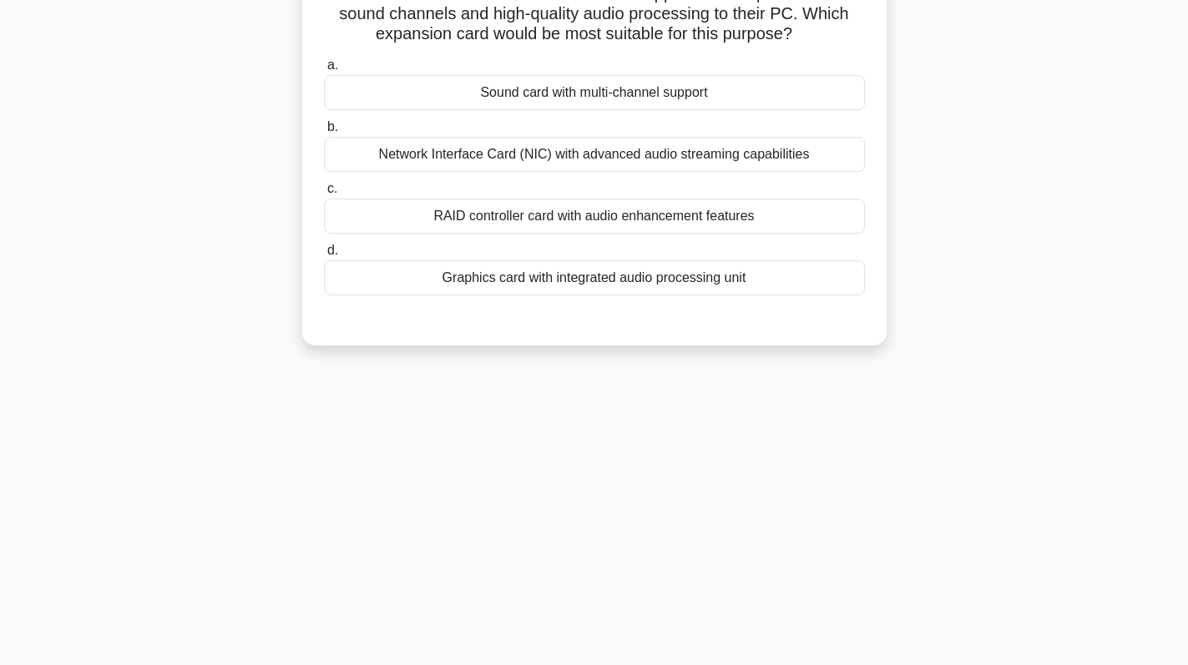
scroll to position [0, 0]
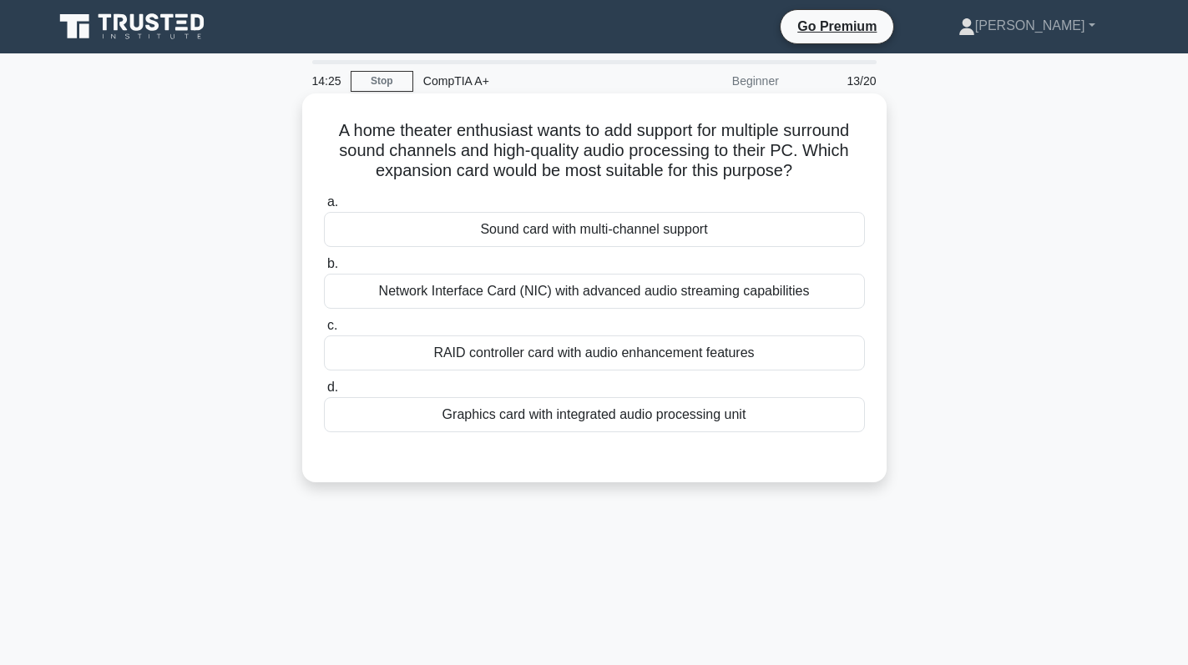
click at [777, 233] on div "Sound card with multi-channel support" at bounding box center [594, 229] width 541 height 35
click at [324, 208] on input "a. Sound card with multi-channel support" at bounding box center [324, 202] width 0 height 11
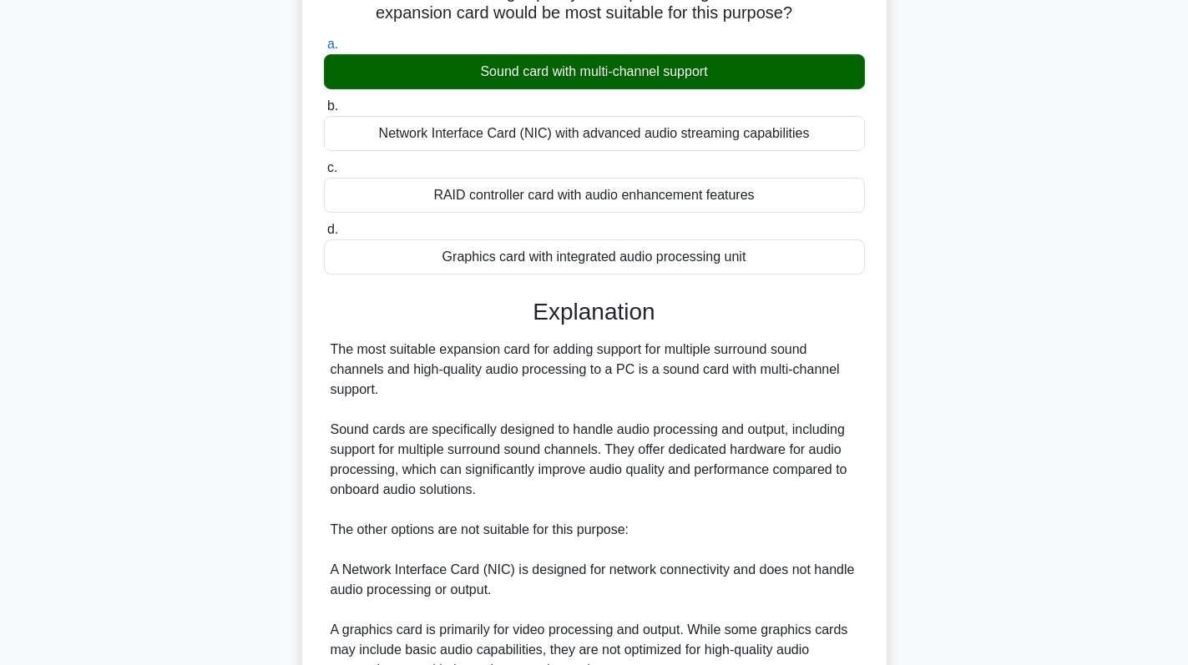
scroll to position [445, 0]
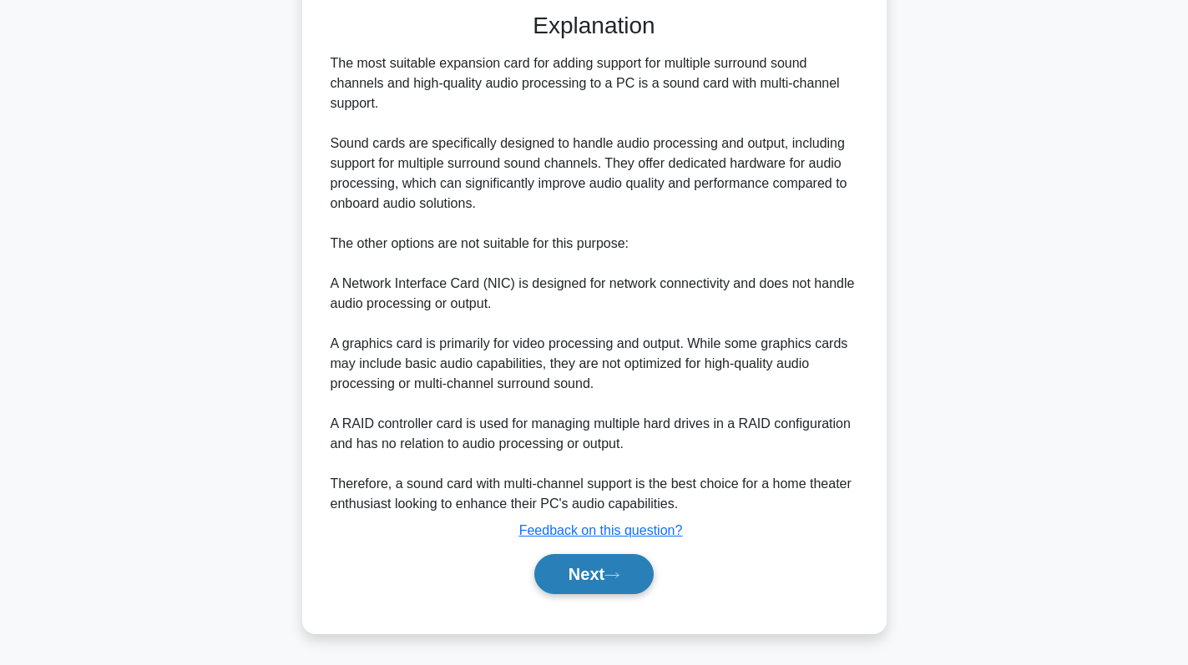
click at [616, 578] on icon at bounding box center [611, 575] width 15 height 9
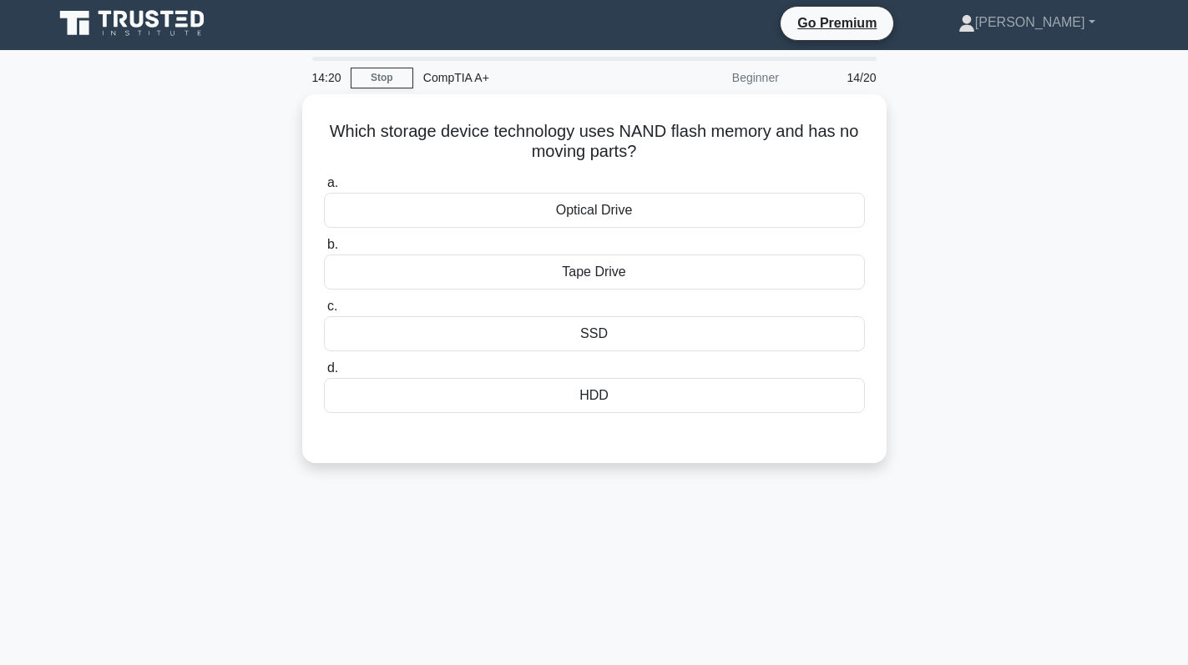
scroll to position [0, 0]
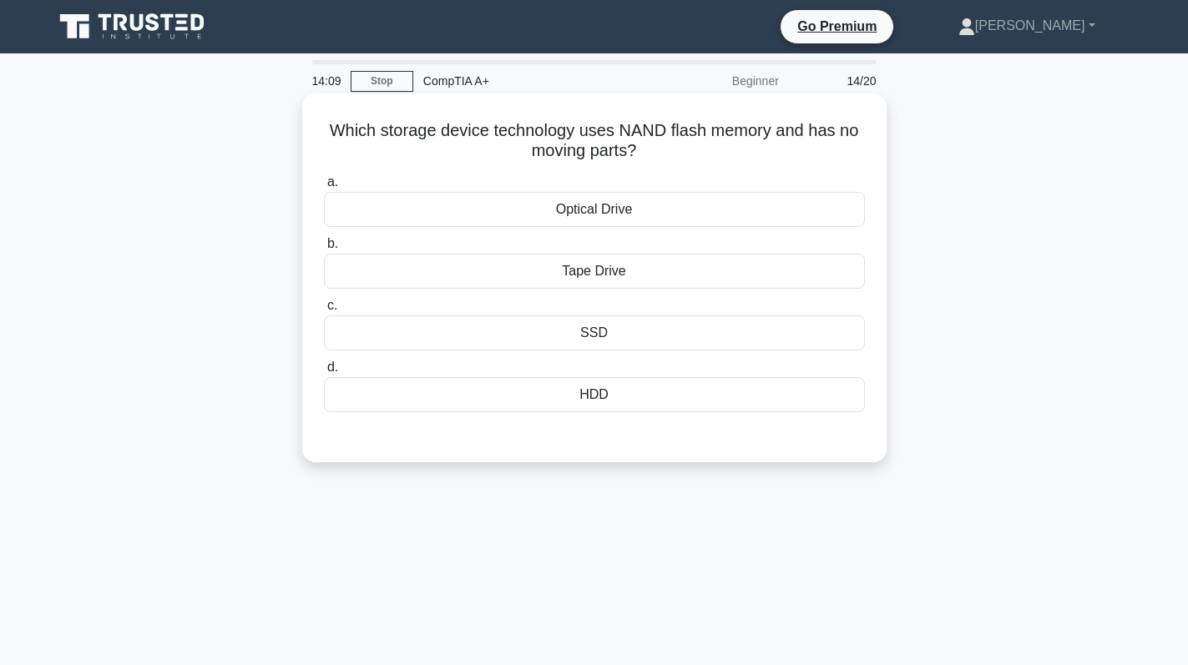
click at [635, 331] on div "SSD" at bounding box center [594, 332] width 541 height 35
click at [324, 311] on input "c. SSD" at bounding box center [324, 305] width 0 height 11
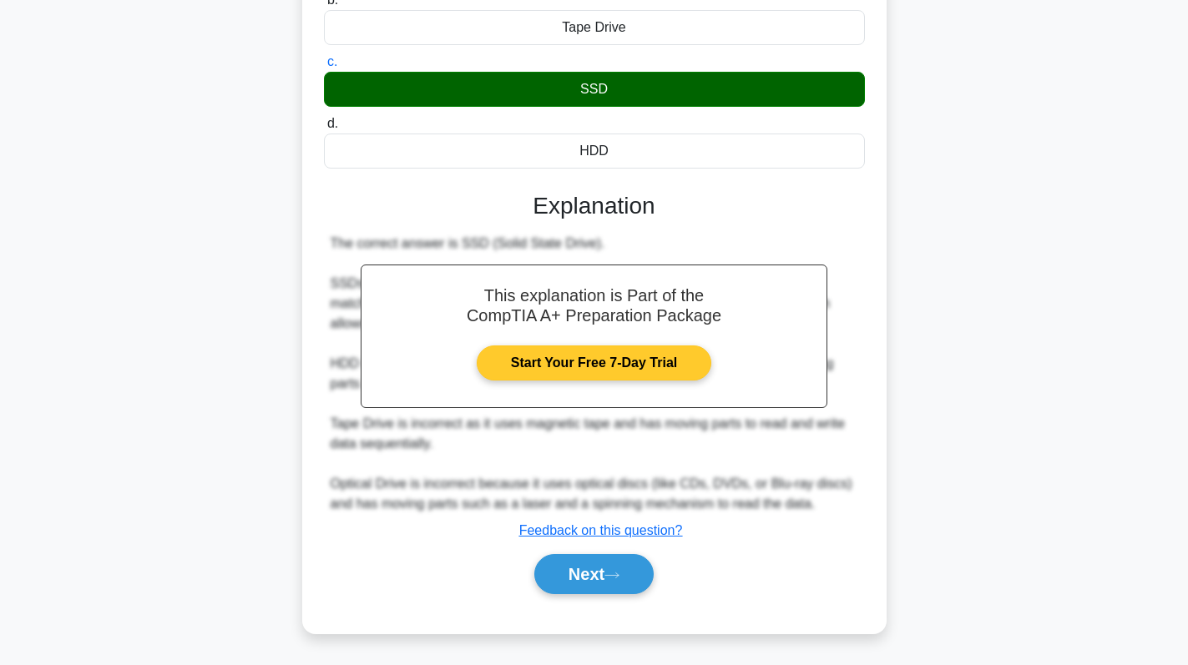
scroll to position [161, 0]
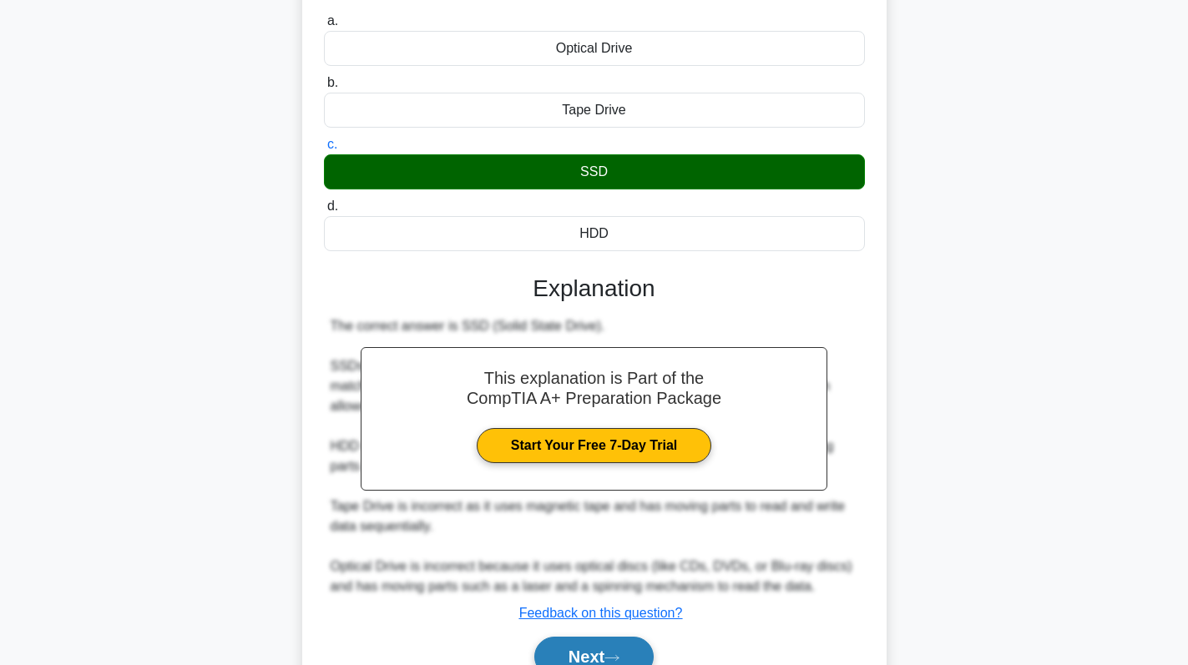
click at [598, 654] on button "Next" at bounding box center [593, 657] width 119 height 40
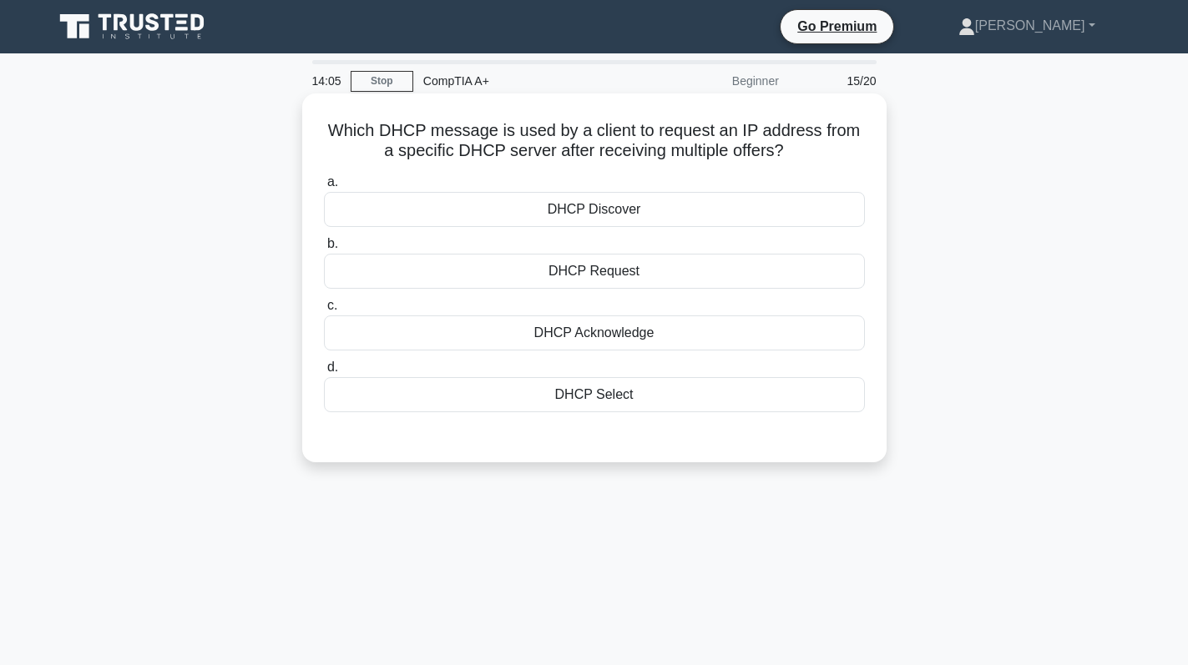
scroll to position [0, 0]
click at [736, 275] on div "DHCP Request" at bounding box center [594, 271] width 541 height 35
click at [324, 250] on input "b. DHCP Request" at bounding box center [324, 244] width 0 height 11
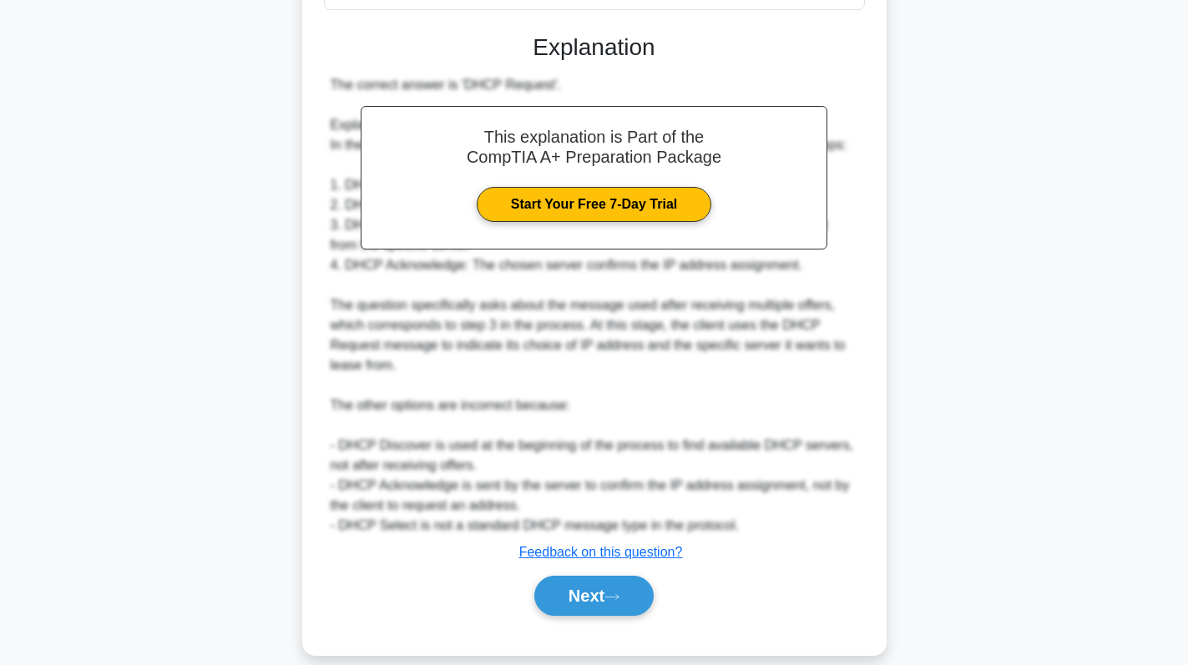
scroll to position [425, 0]
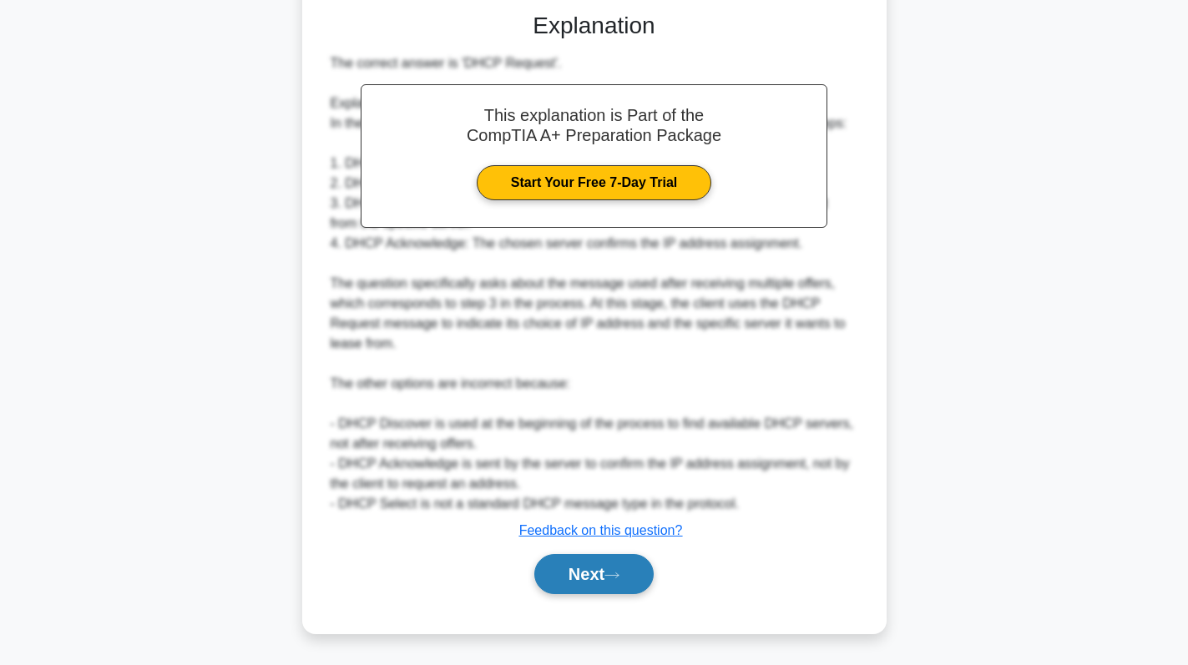
click at [582, 568] on button "Next" at bounding box center [593, 574] width 119 height 40
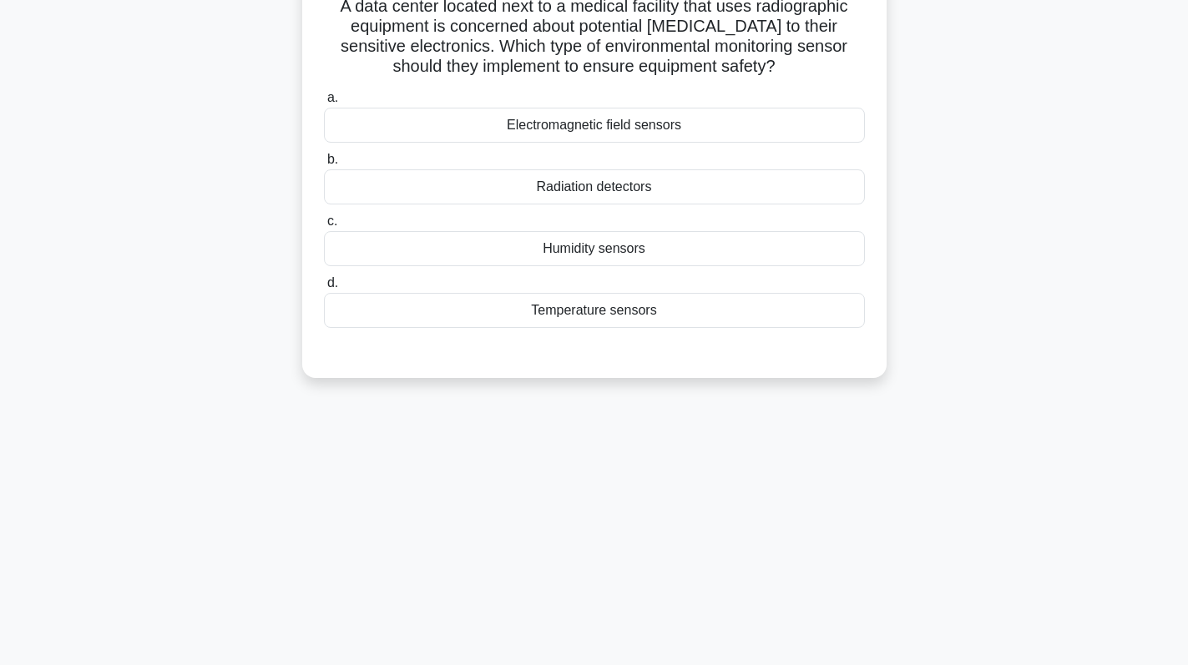
scroll to position [0, 0]
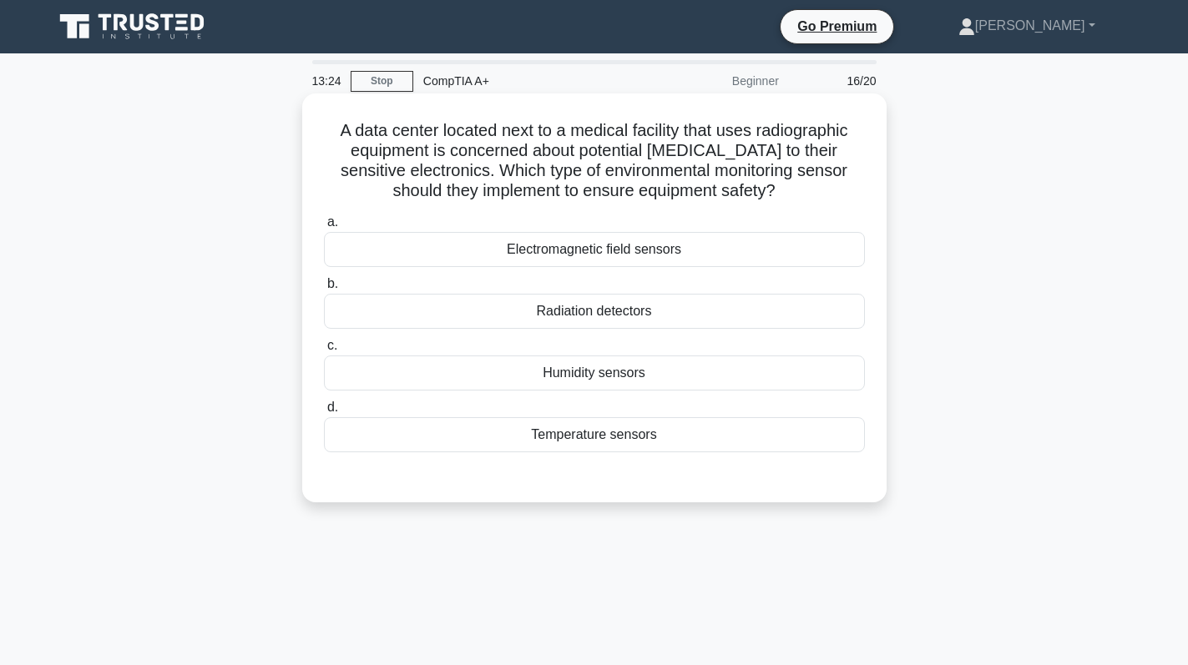
click at [695, 258] on div "Electromagnetic field sensors" at bounding box center [594, 249] width 541 height 35
click at [324, 228] on input "a. Electromagnetic field sensors" at bounding box center [324, 222] width 0 height 11
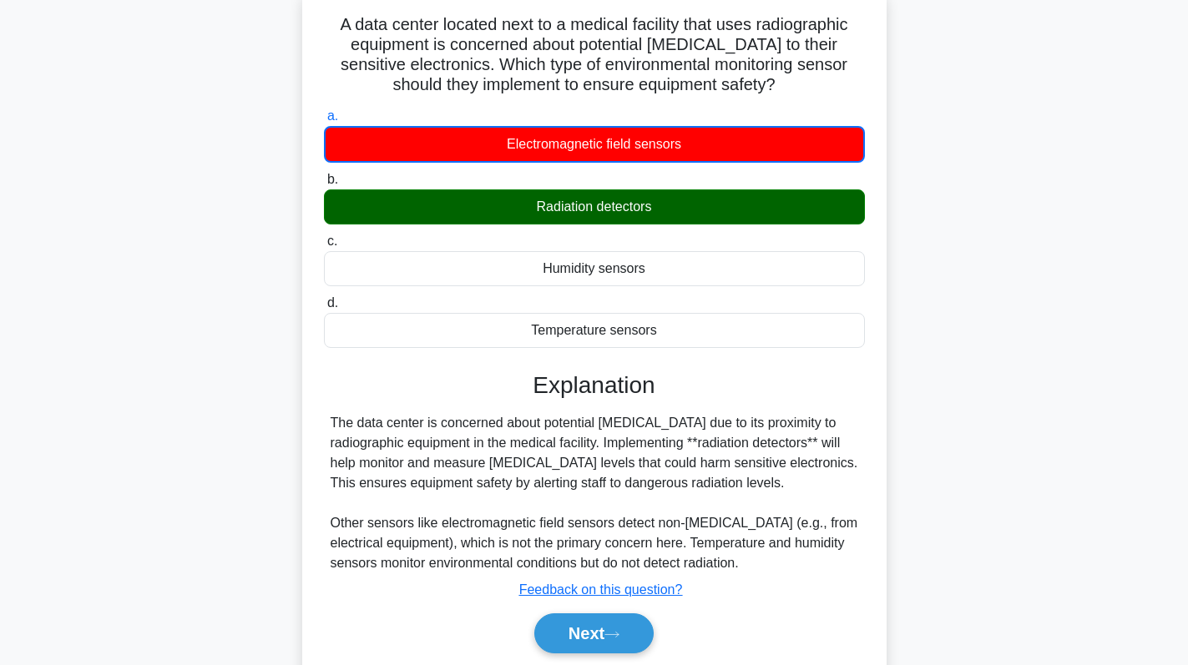
scroll to position [236, 0]
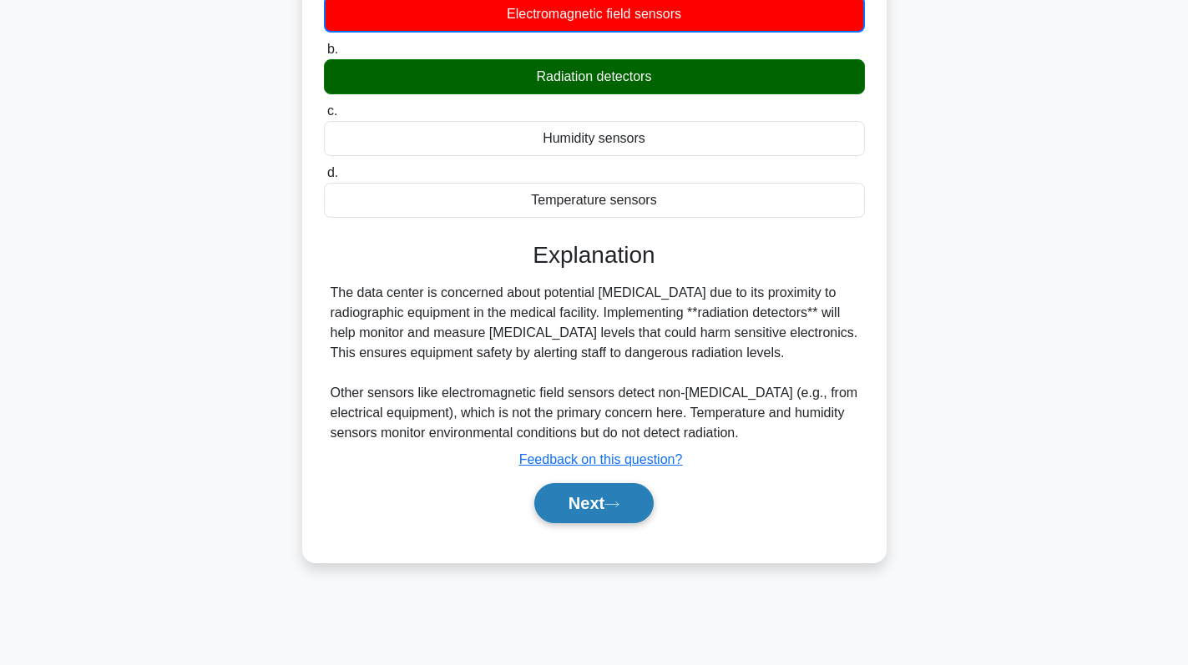
click at [578, 513] on button "Next" at bounding box center [593, 503] width 119 height 40
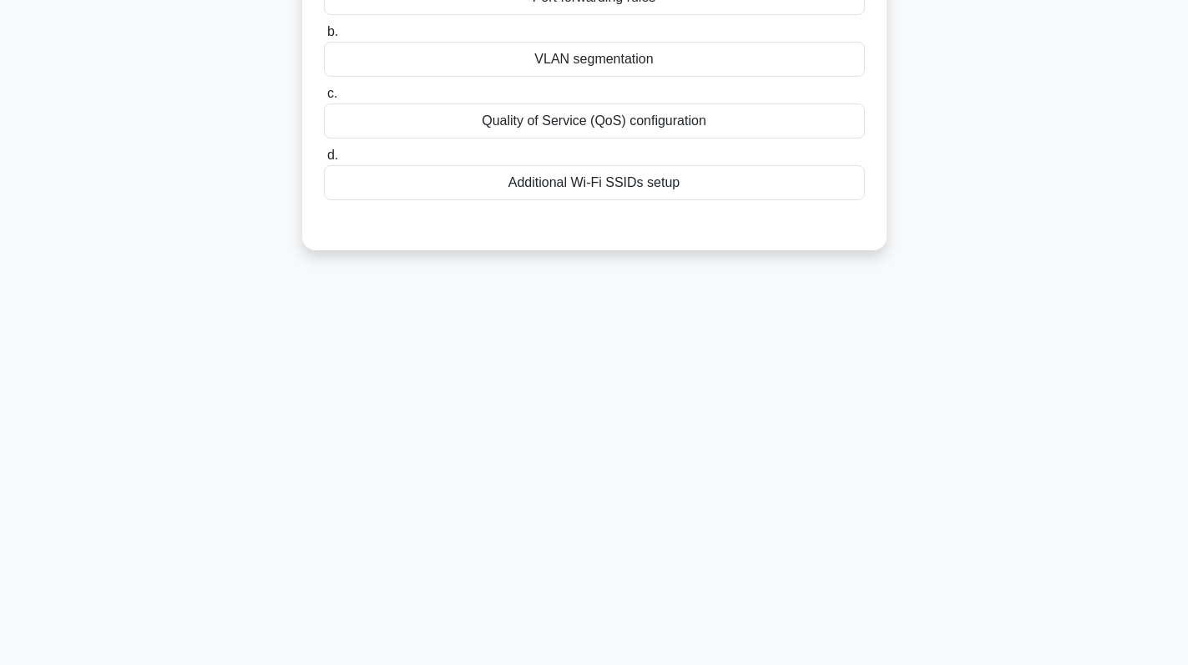
scroll to position [0, 0]
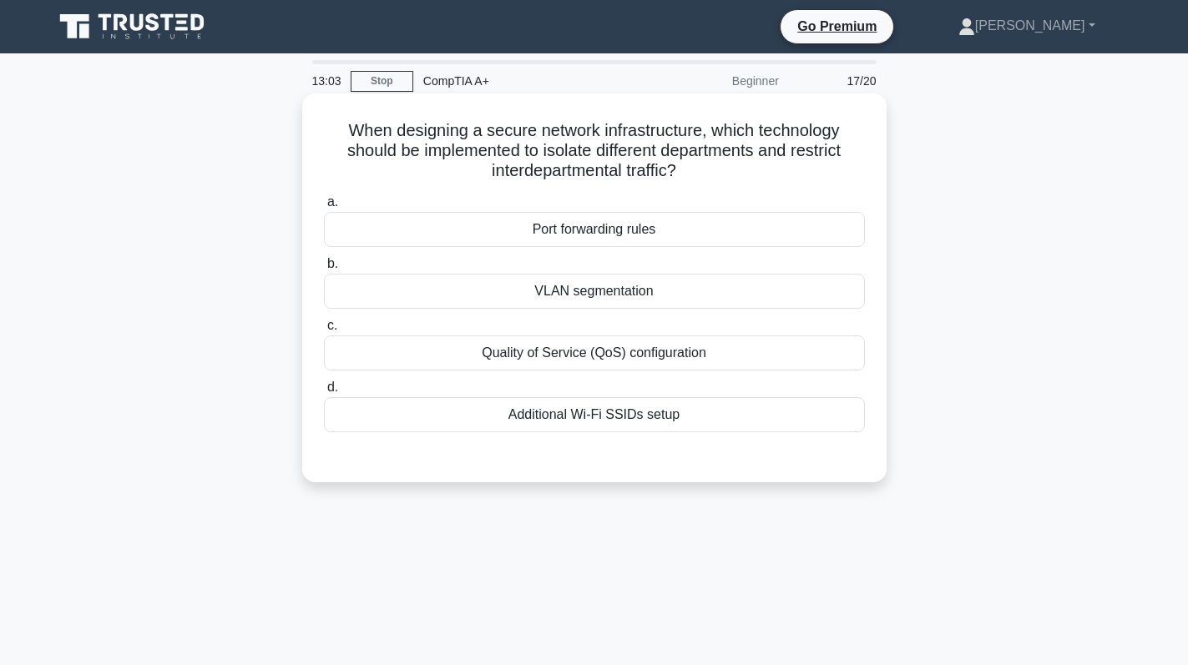
click at [697, 288] on div "VLAN segmentation" at bounding box center [594, 291] width 541 height 35
click at [324, 270] on input "b. VLAN segmentation" at bounding box center [324, 264] width 0 height 11
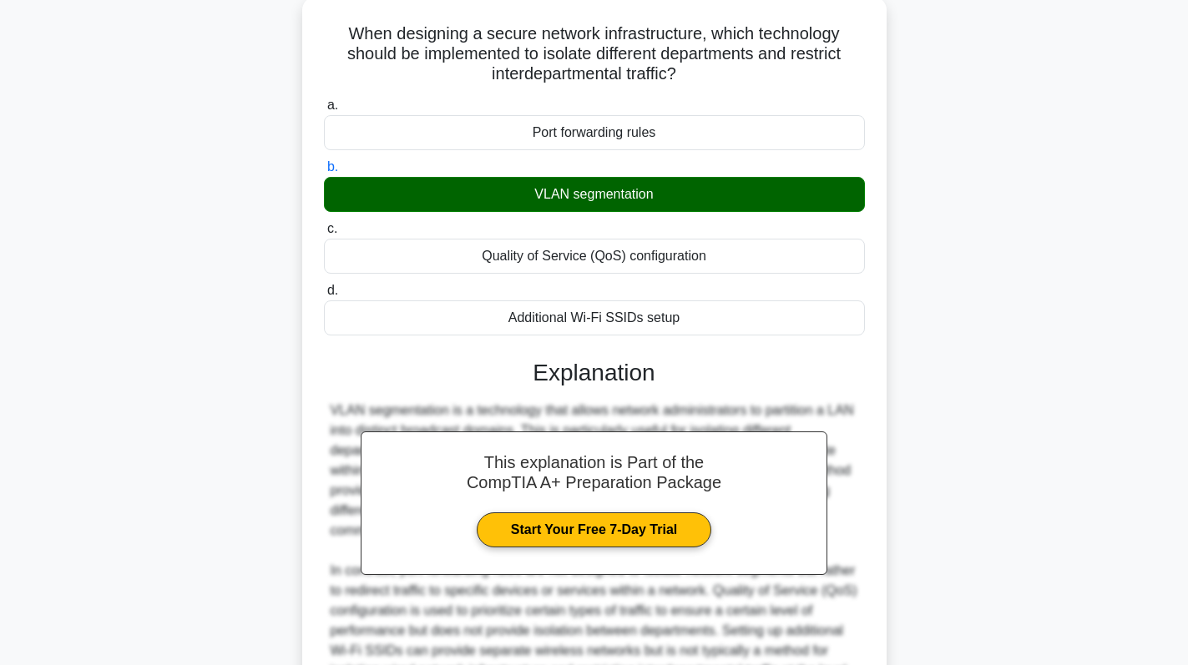
scroll to position [285, 0]
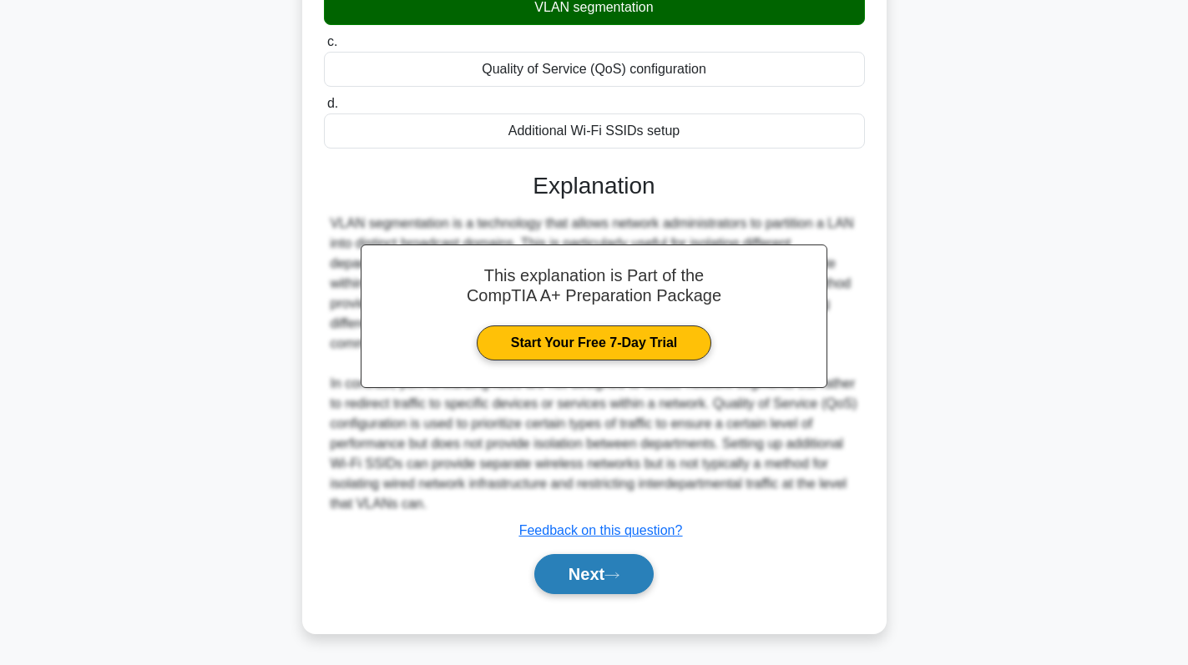
click at [601, 562] on button "Next" at bounding box center [593, 574] width 119 height 40
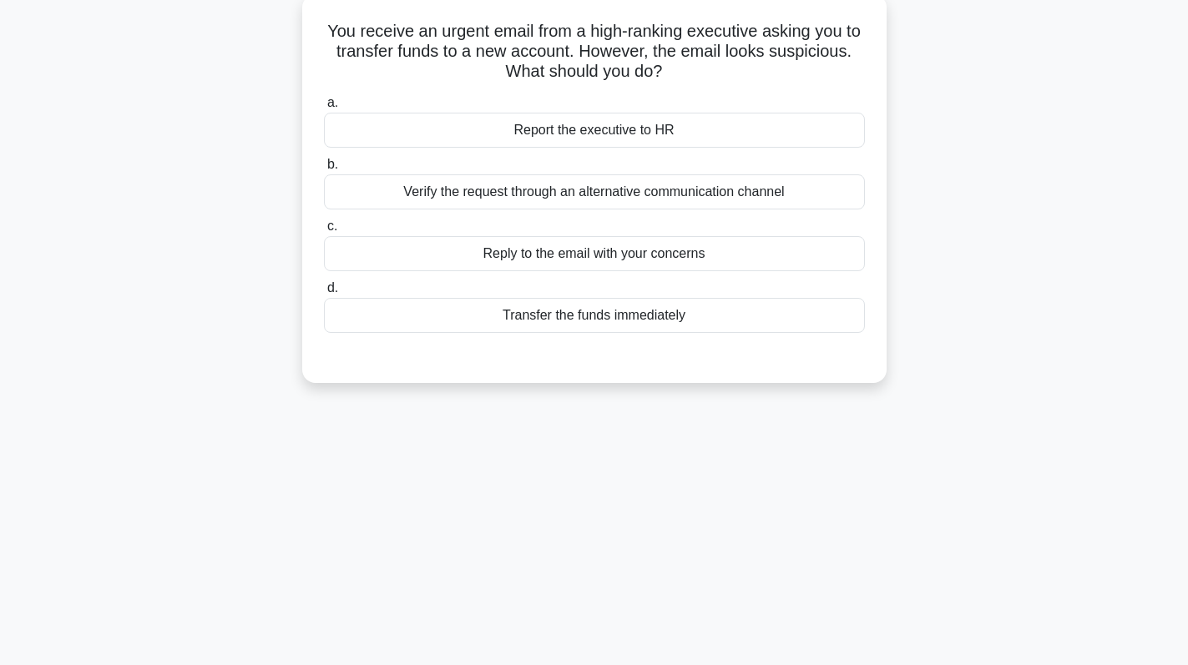
scroll to position [0, 0]
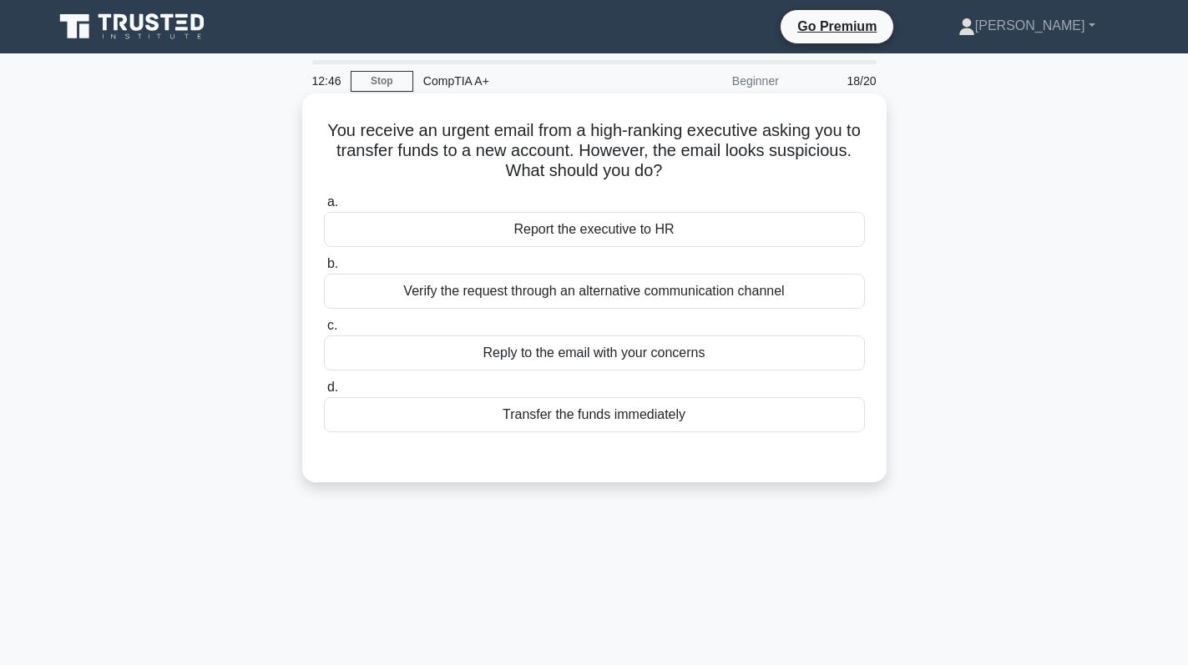
click at [782, 294] on div "Verify the request through an alternative communication channel" at bounding box center [594, 291] width 541 height 35
click at [324, 270] on input "b. Verify the request through an alternative communication channel" at bounding box center [324, 264] width 0 height 11
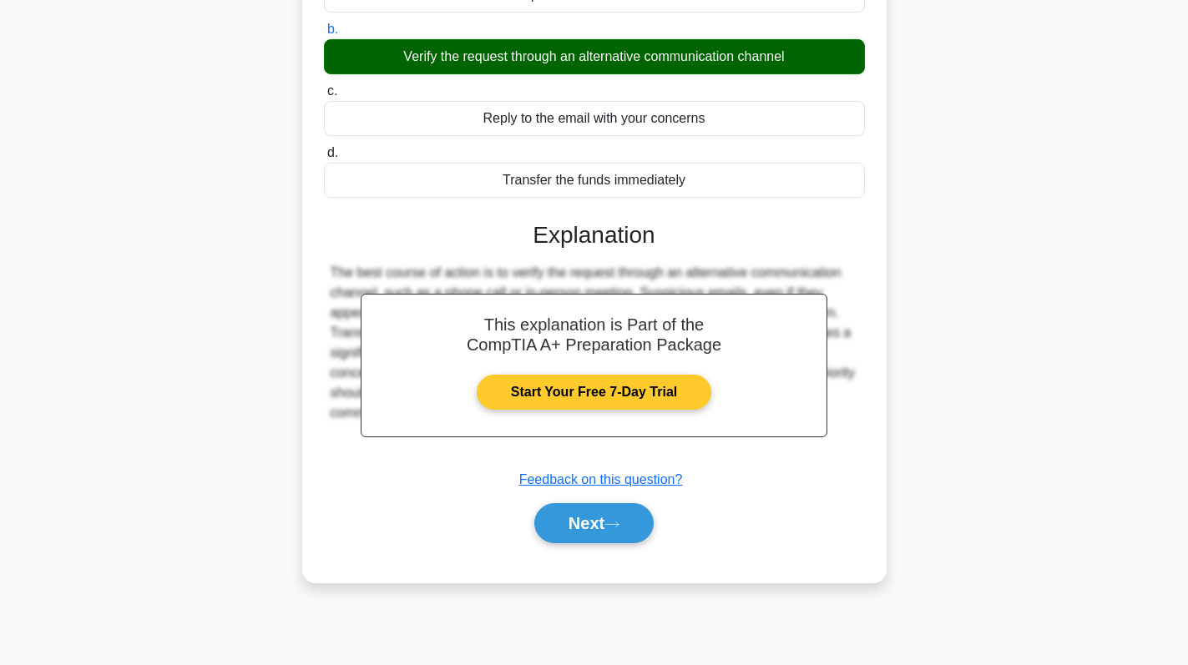
scroll to position [236, 0]
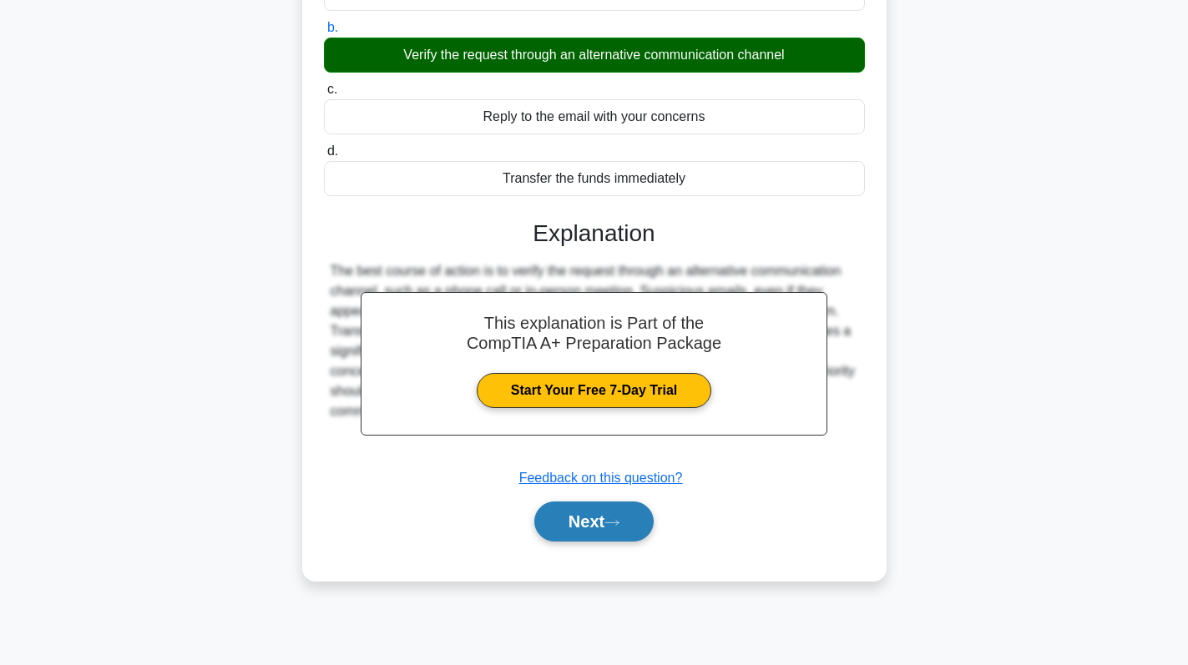
click at [580, 517] on button "Next" at bounding box center [593, 522] width 119 height 40
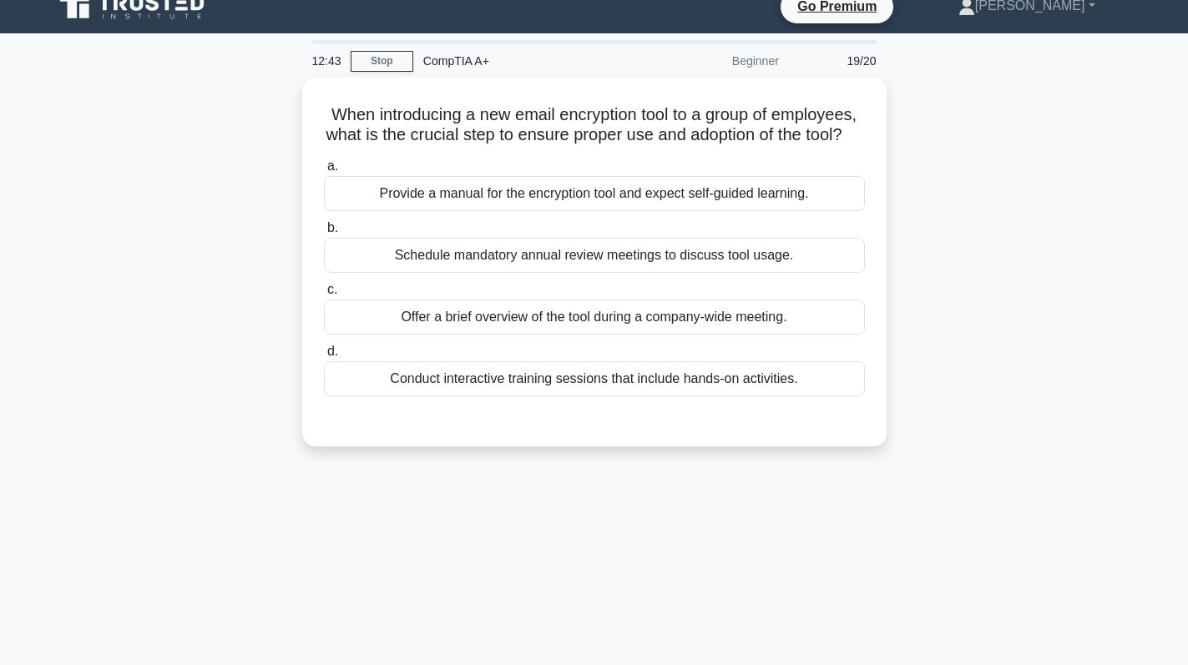
scroll to position [0, 0]
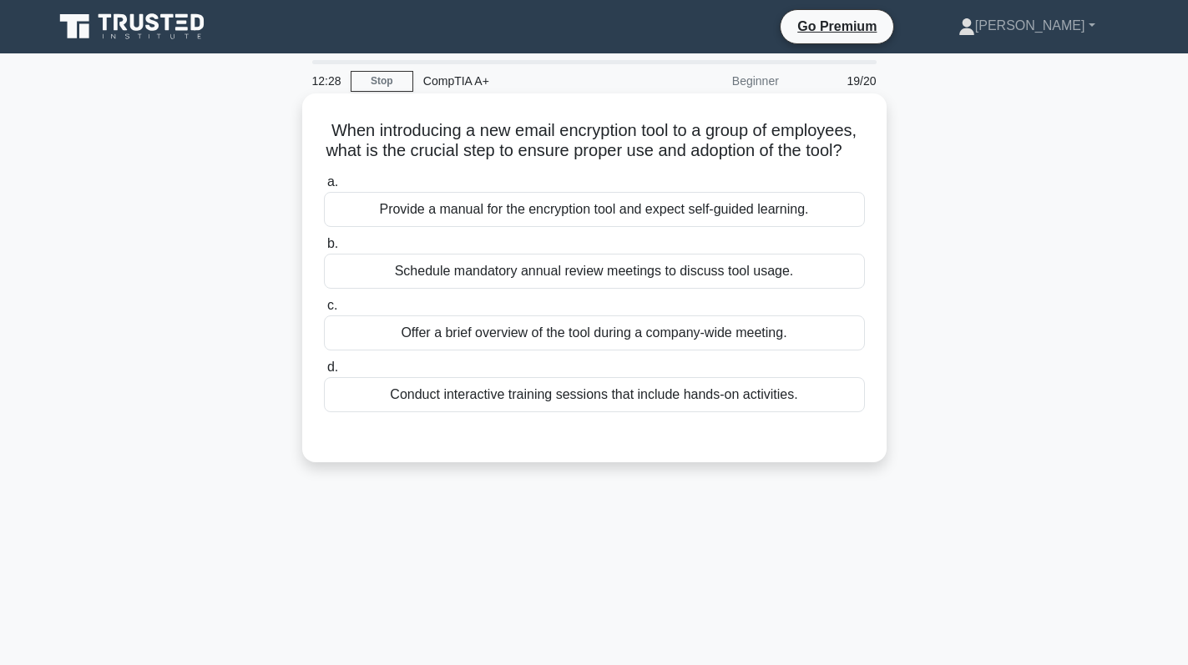
click at [744, 224] on div "Provide a manual for the encryption tool and expect self-guided learning." at bounding box center [594, 209] width 541 height 35
click at [324, 188] on input "a. Provide a manual for the encryption tool and expect self-guided learning." at bounding box center [324, 182] width 0 height 11
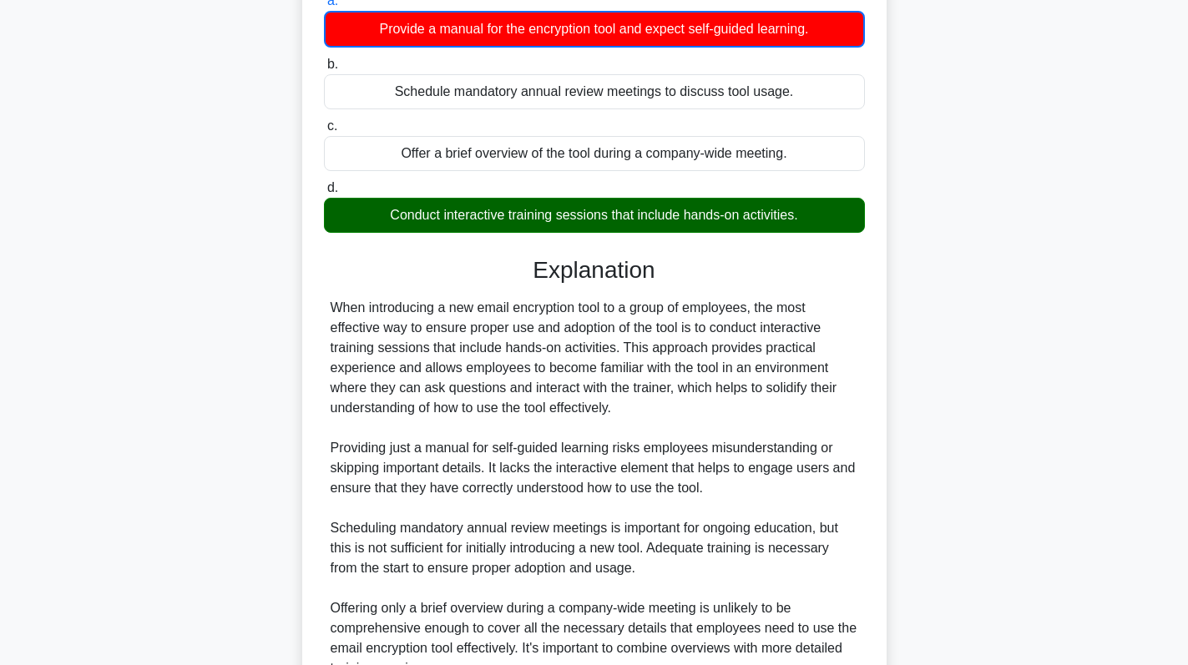
scroll to position [366, 0]
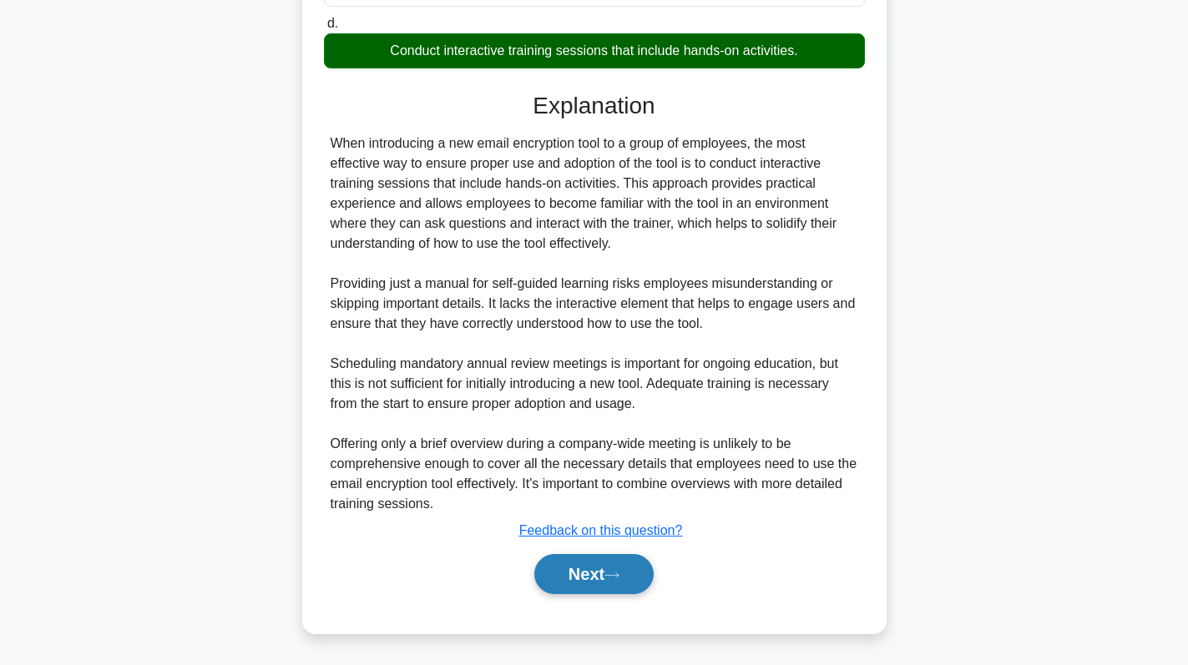
click at [574, 580] on button "Next" at bounding box center [593, 574] width 119 height 40
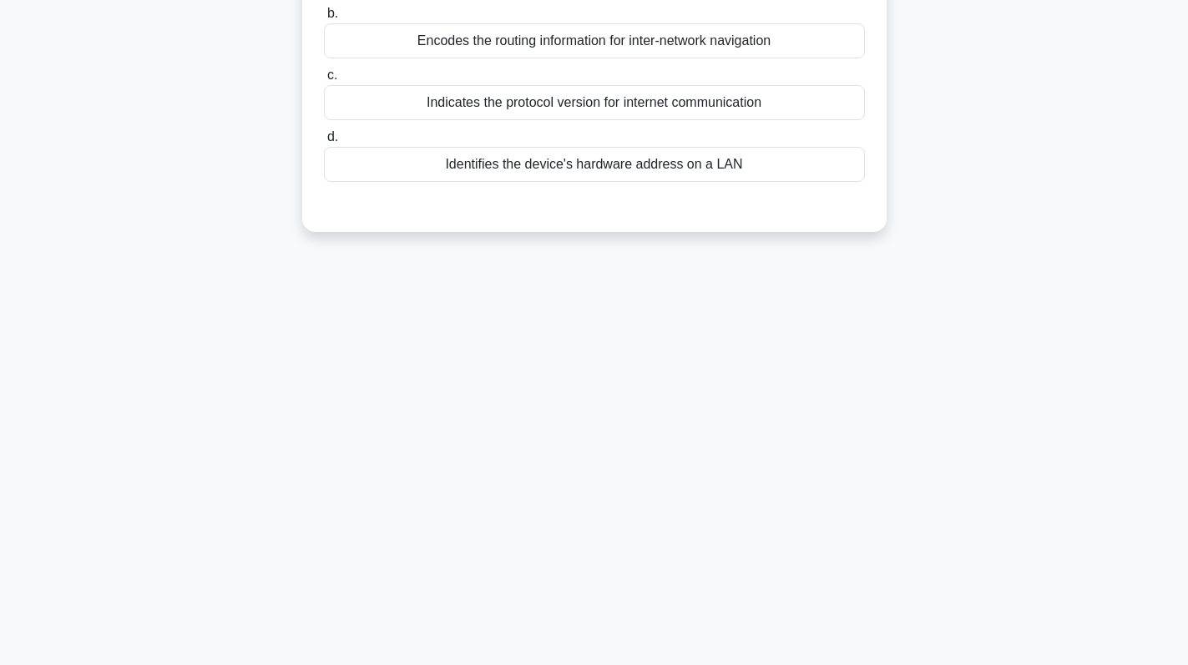
scroll to position [0, 0]
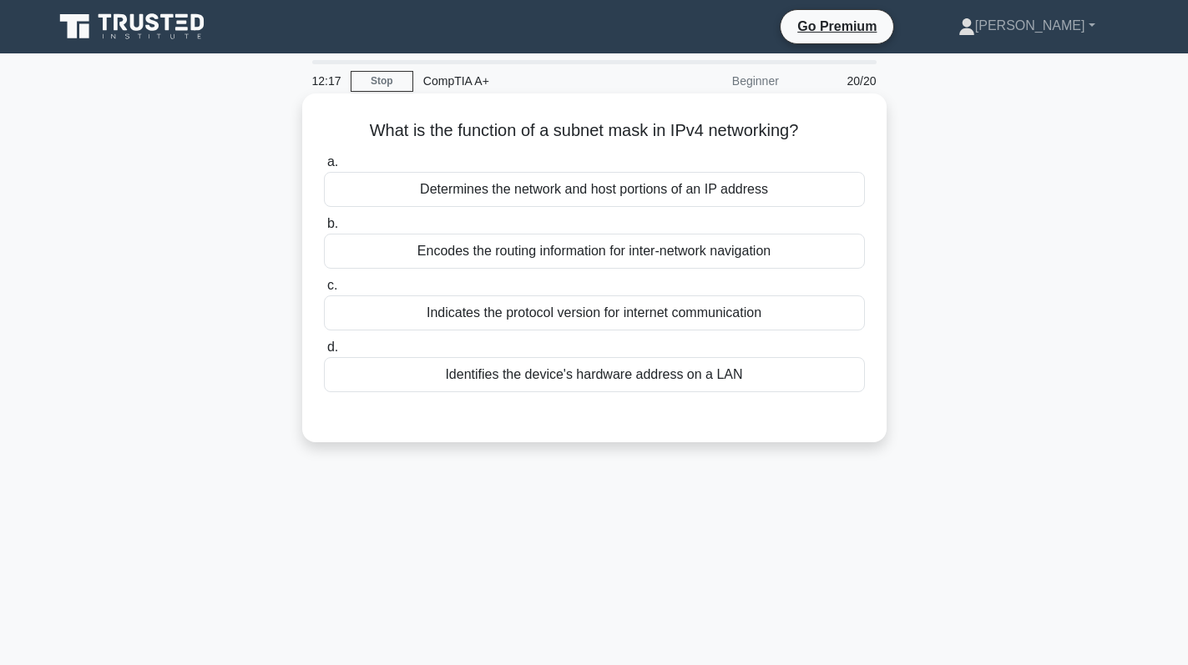
click at [644, 187] on div "Determines the network and host portions of an IP address" at bounding box center [594, 189] width 541 height 35
click at [324, 168] on input "a. Determines the network and host portions of an IP address" at bounding box center [324, 162] width 0 height 11
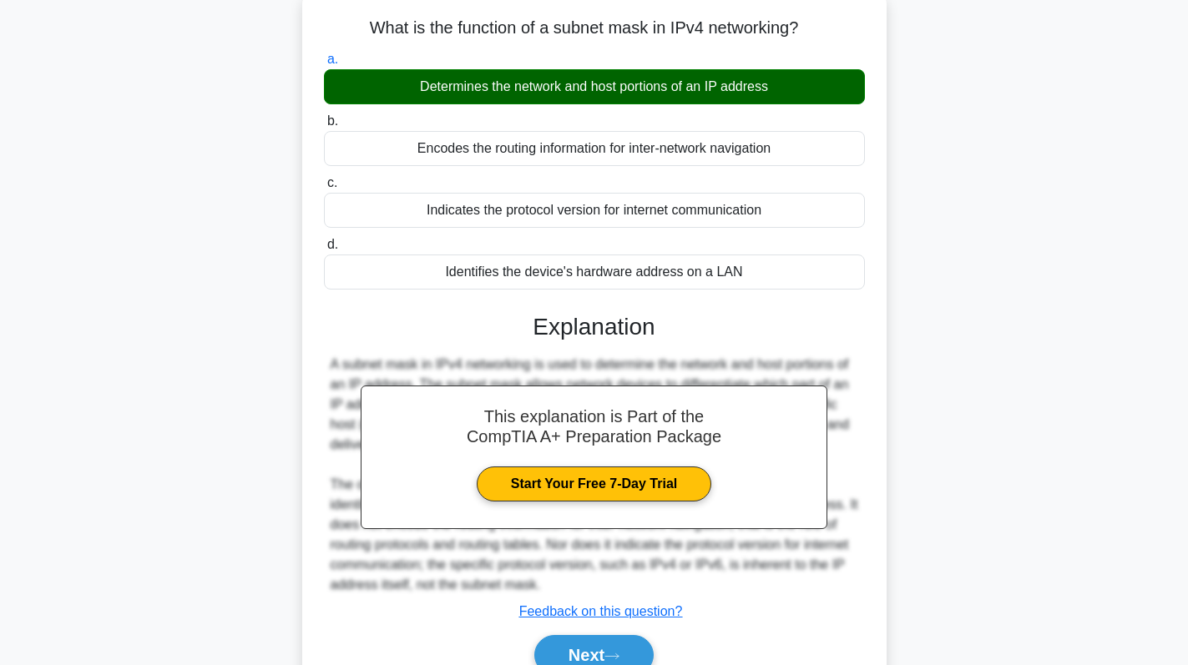
scroll to position [236, 0]
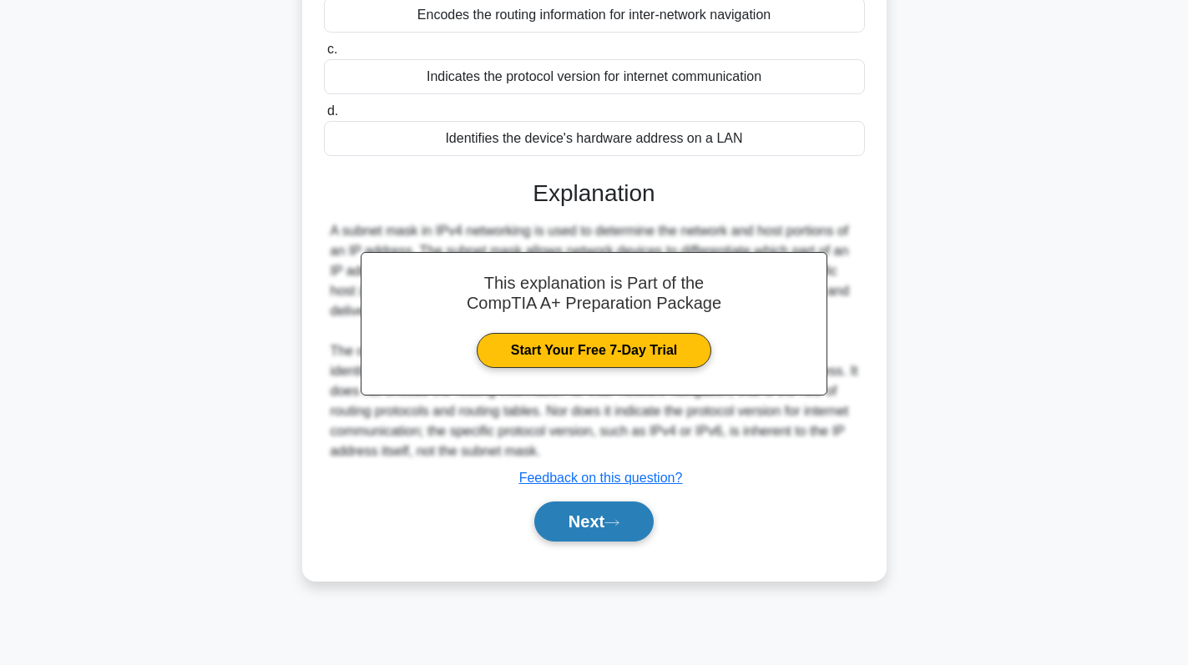
click at [598, 509] on button "Next" at bounding box center [593, 522] width 119 height 40
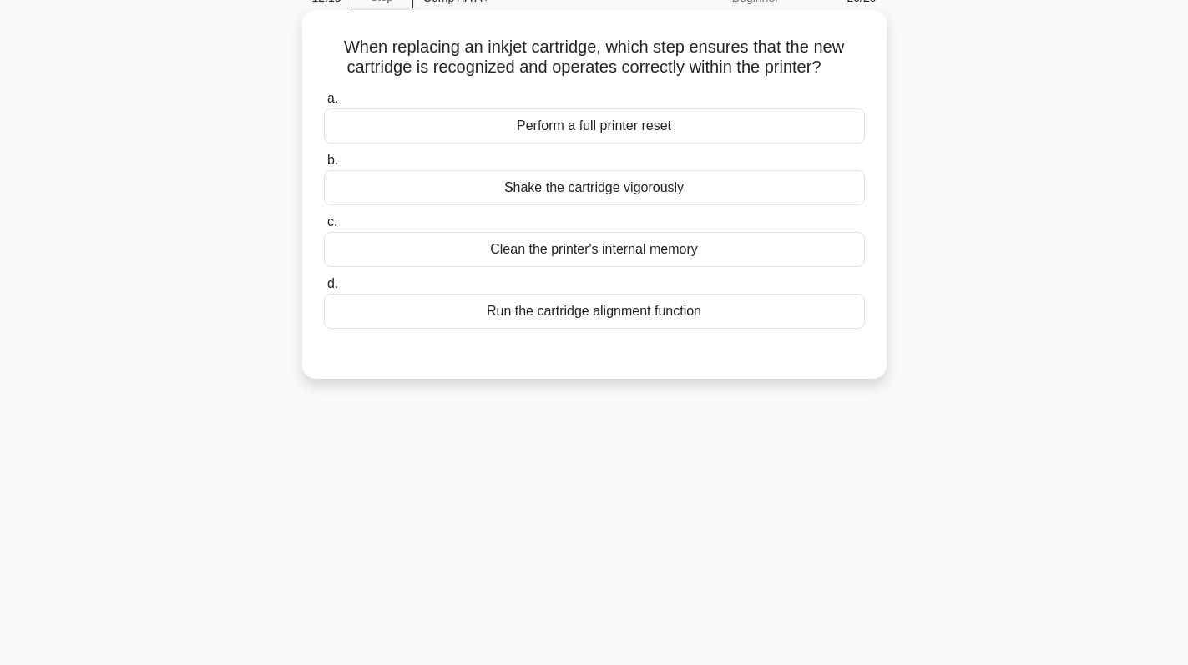
scroll to position [0, 0]
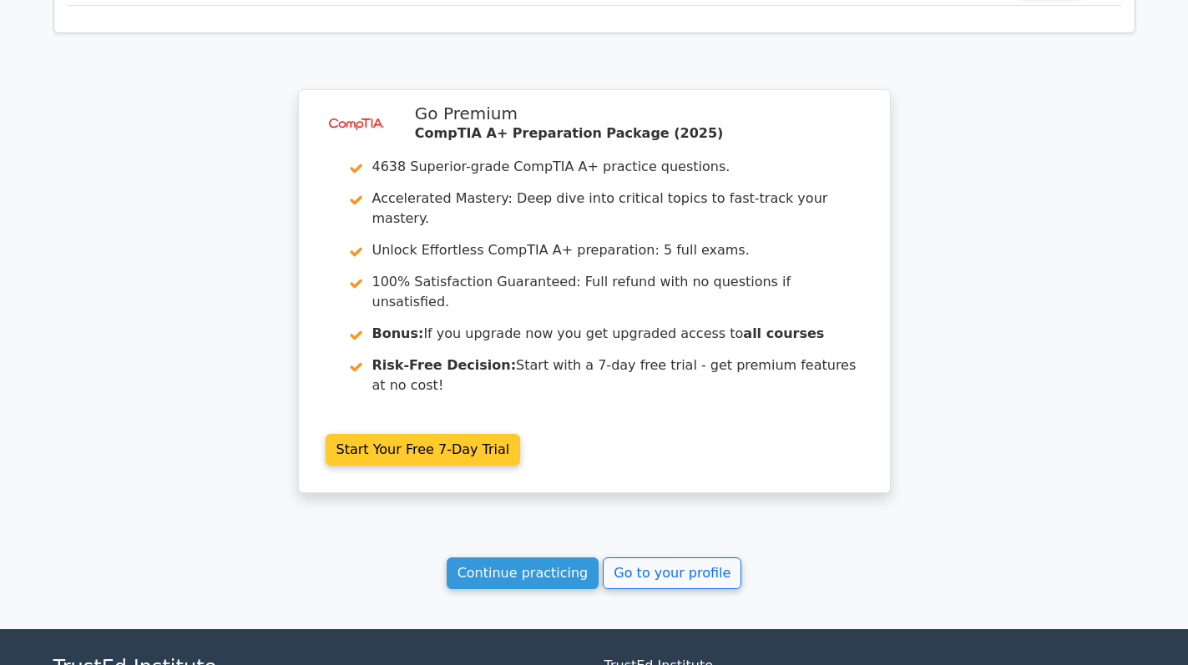
scroll to position [3349, 0]
